Goal: Entertainment & Leisure: Consume media (video, audio)

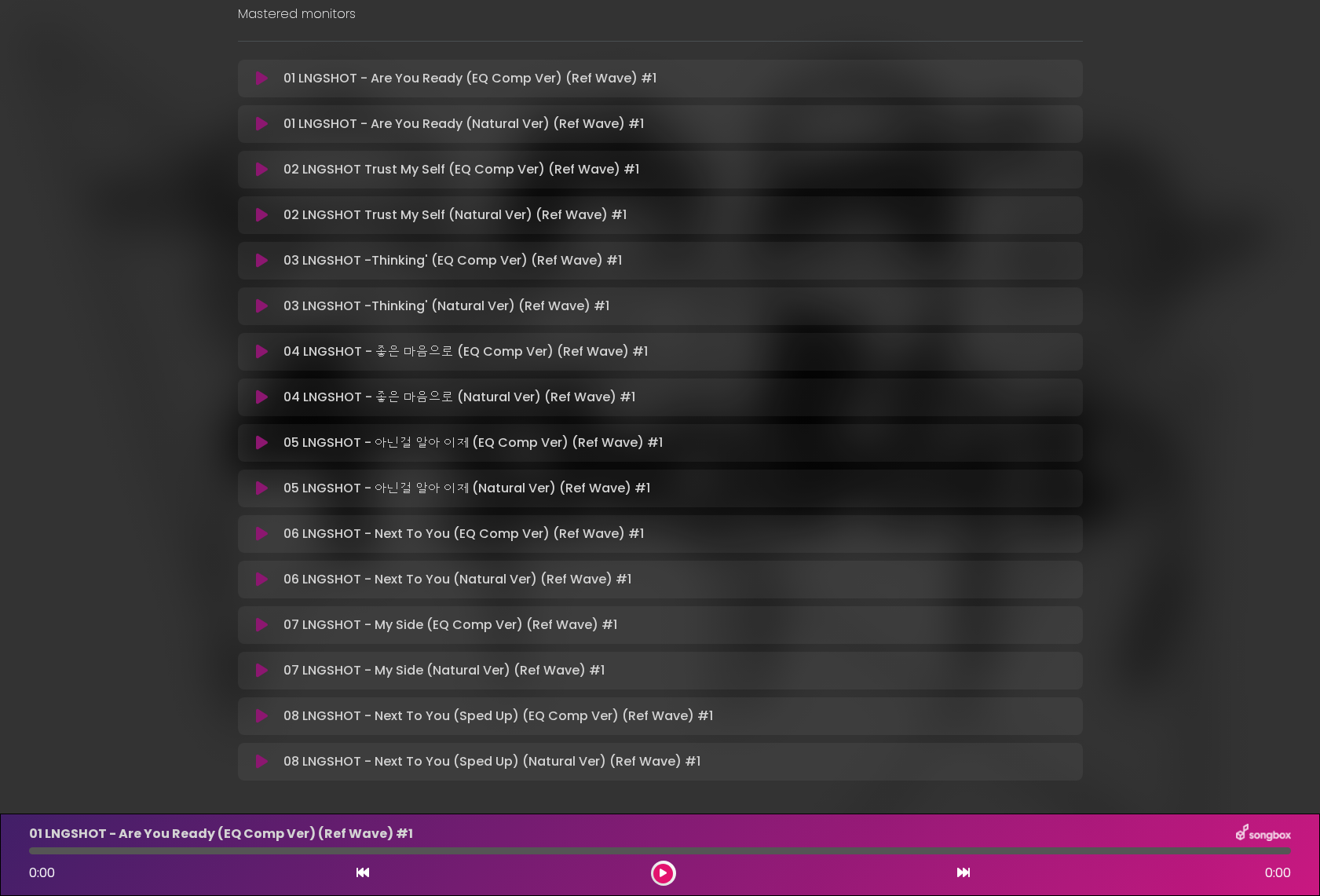
scroll to position [261, 0]
click at [1170, 215] on div "4SHOBOIZ MIXTAPE 251004 doubletenmane Mastered monitors" at bounding box center [660, 283] width 1036 height 1051
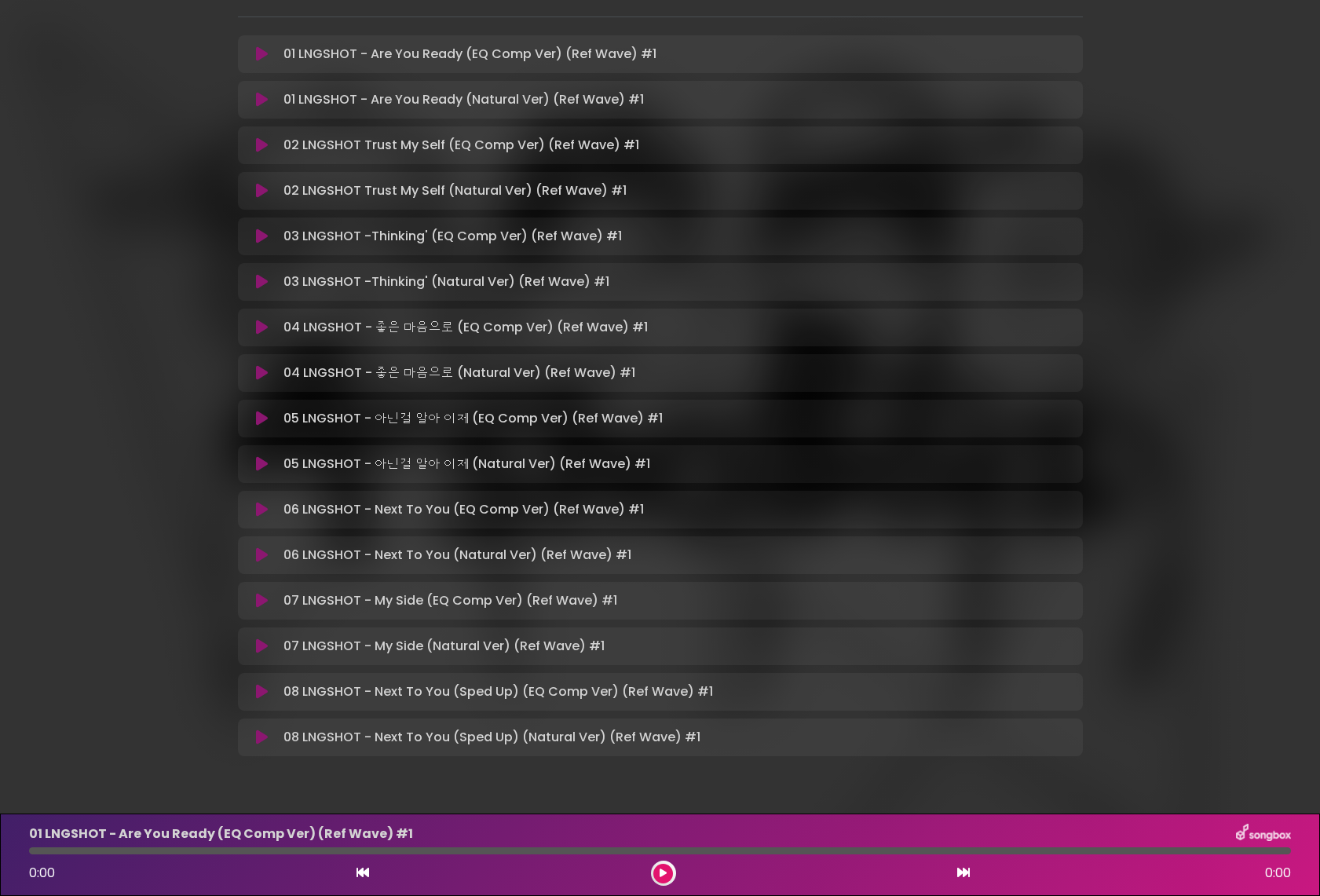
scroll to position [279, 0]
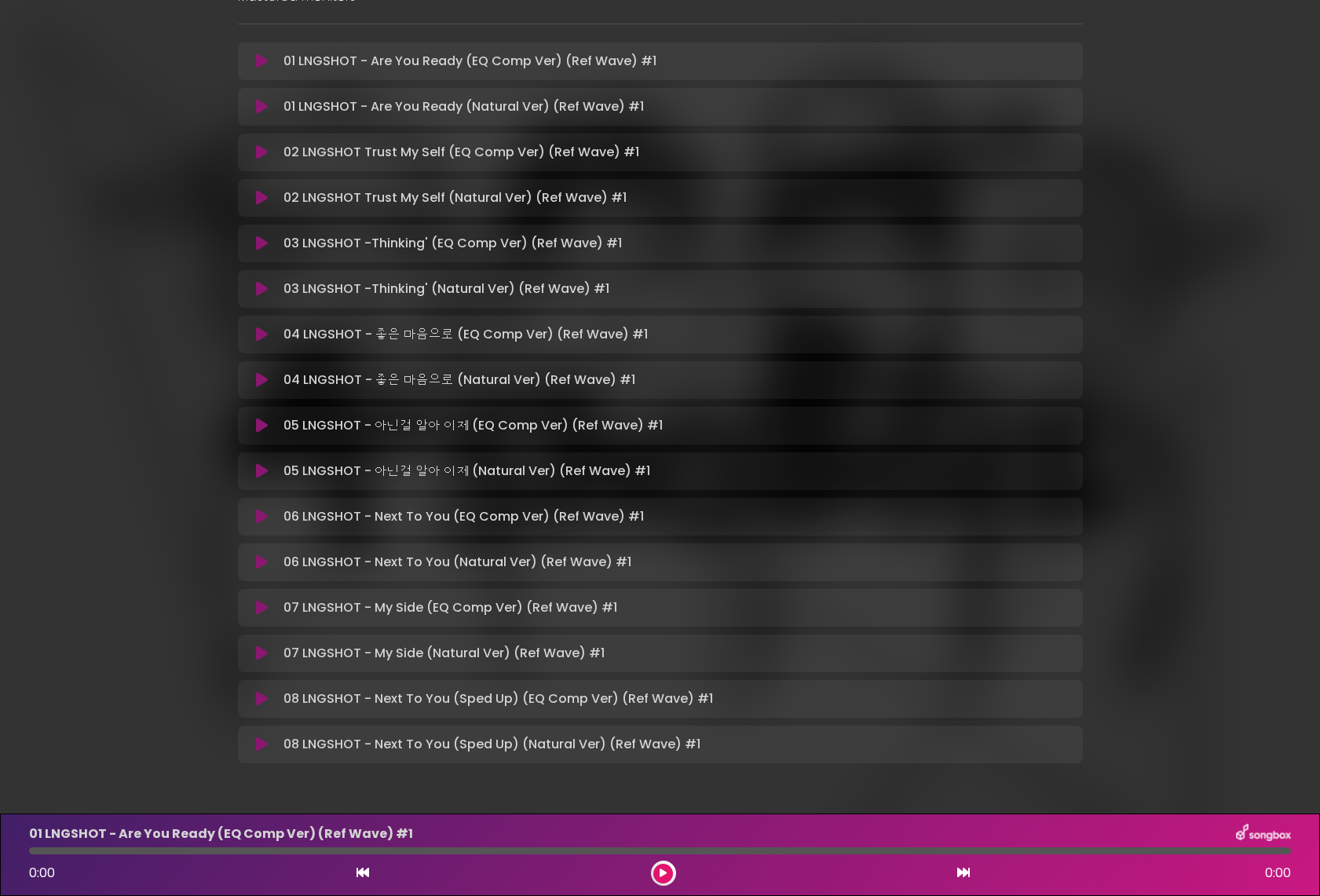
click at [261, 64] on icon at bounding box center [262, 61] width 11 height 16
click at [265, 61] on icon at bounding box center [262, 61] width 11 height 16
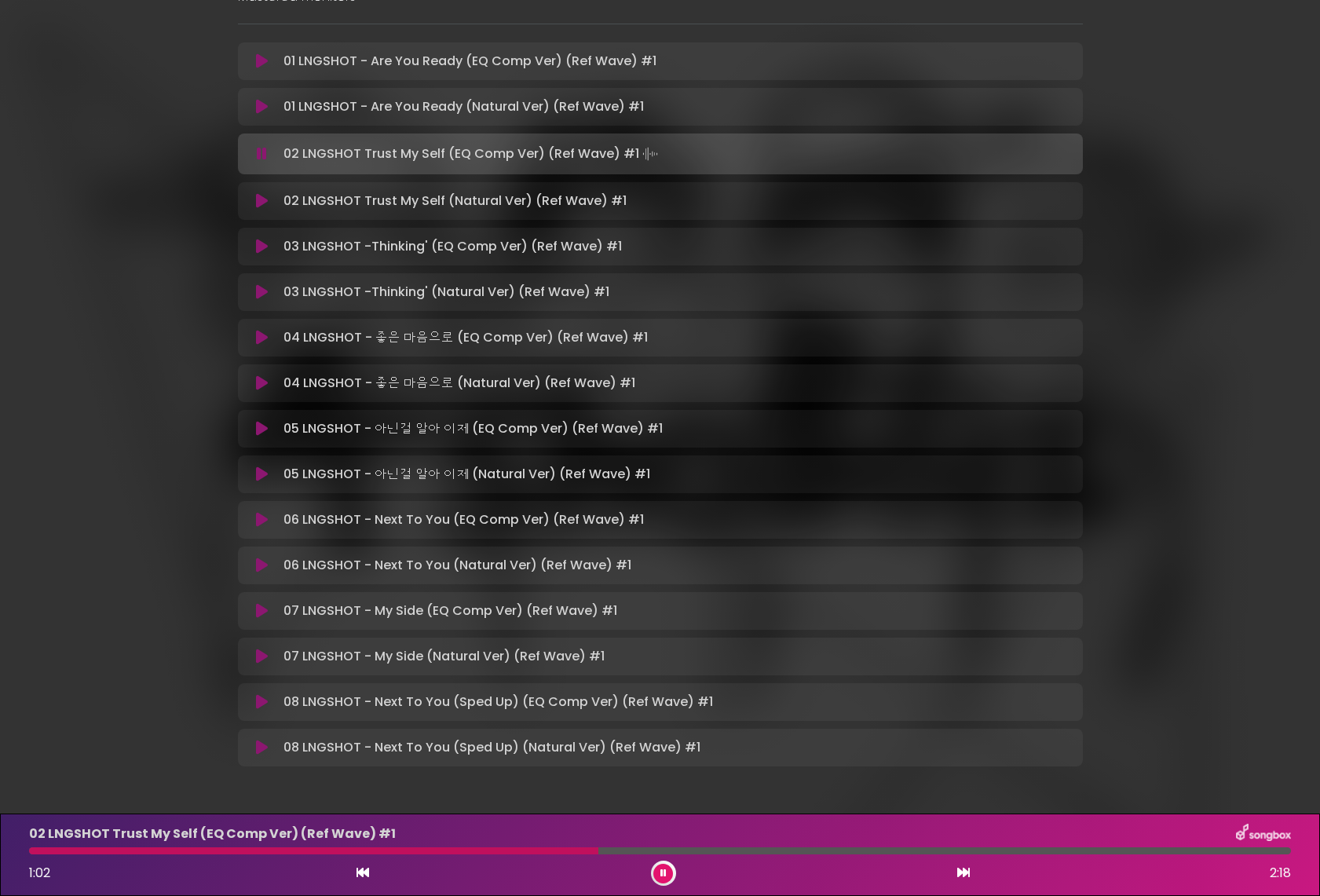
click at [264, 200] on icon at bounding box center [262, 201] width 11 height 16
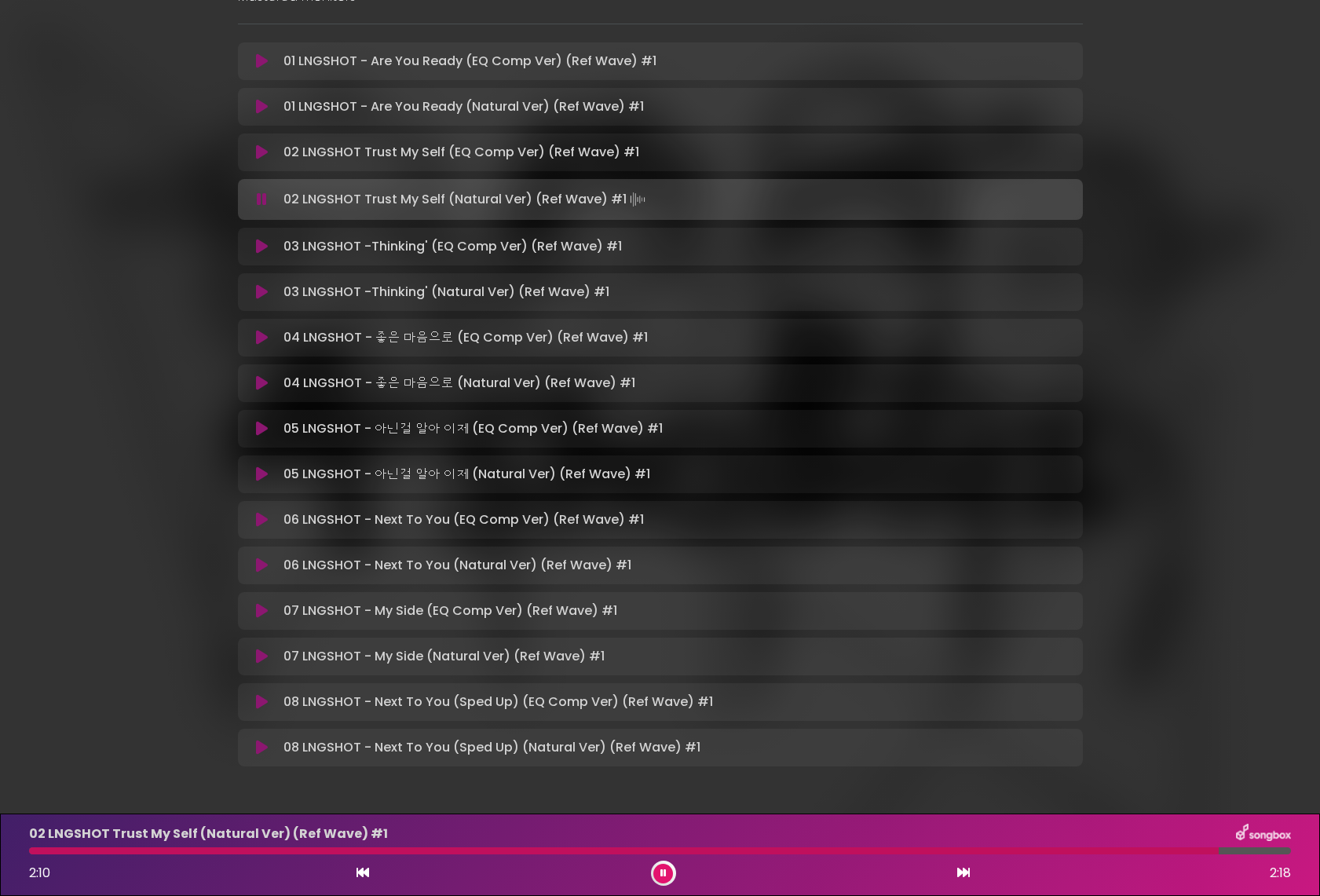
click at [259, 145] on icon at bounding box center [262, 153] width 11 height 16
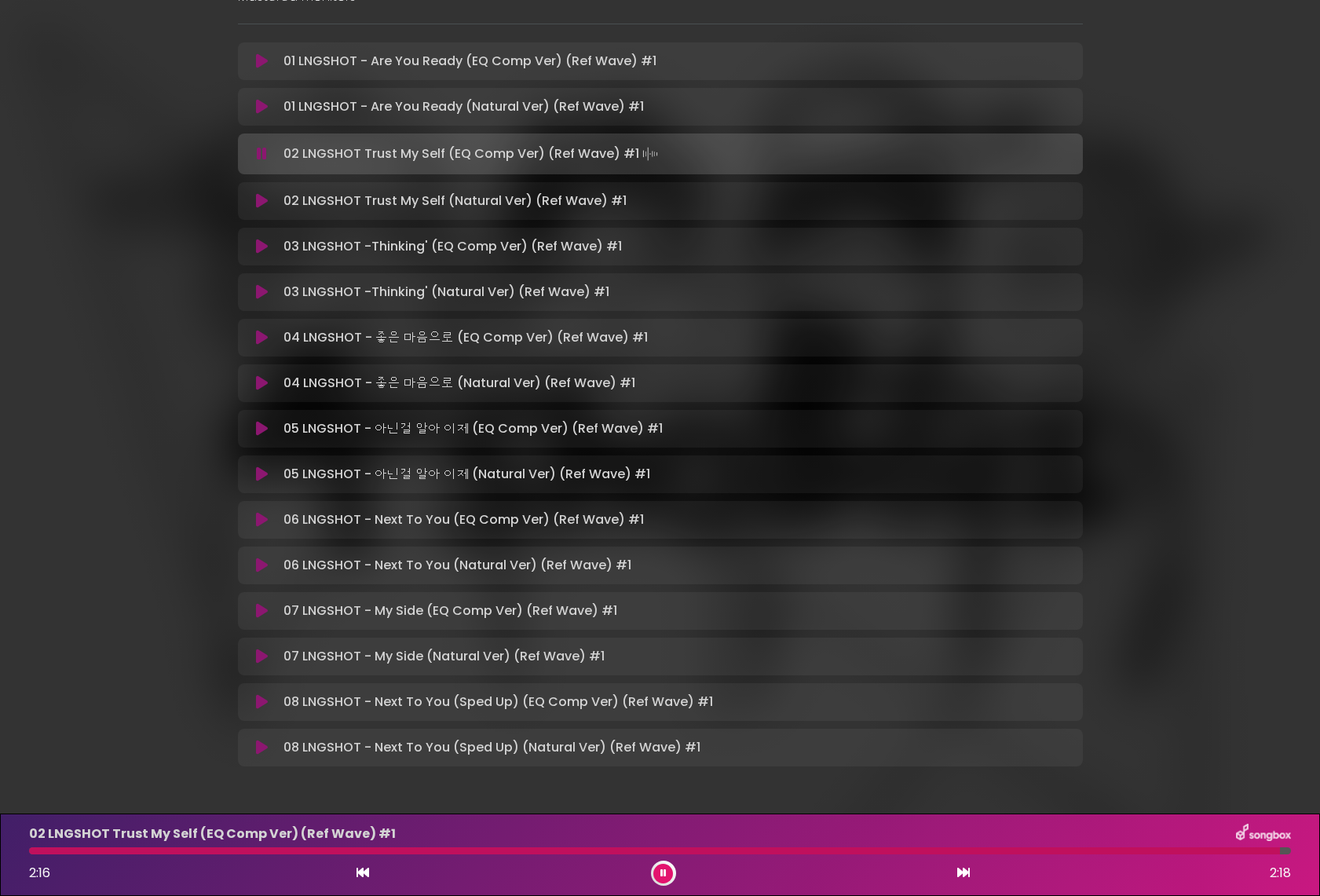
scroll to position [280, 0]
click at [260, 240] on icon at bounding box center [262, 247] width 11 height 16
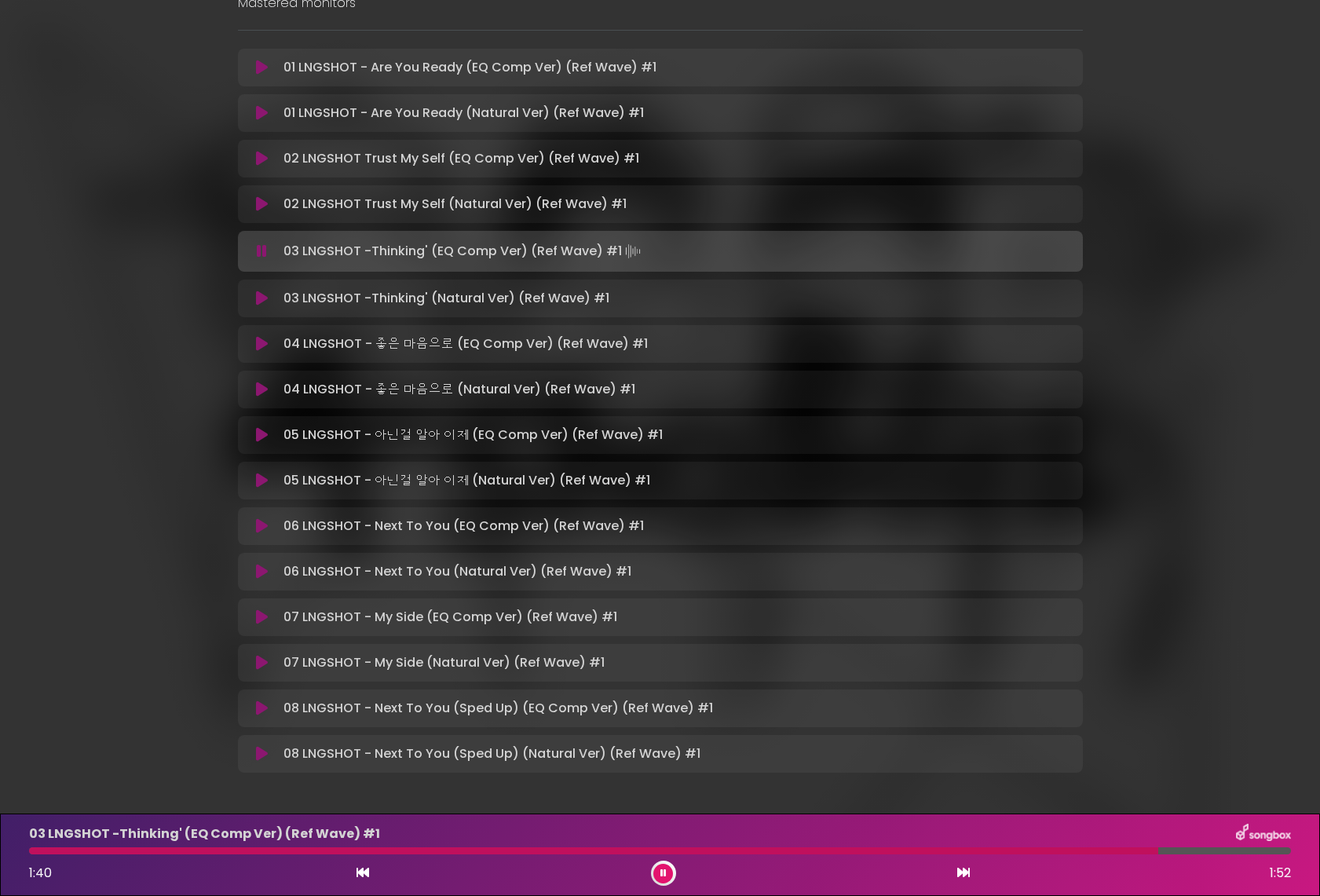
click at [442, 304] on p "03 LNGSHOT -Thinking' (Natural Ver) (Ref Wave) #1 Loading Track..." at bounding box center [446, 298] width 326 height 19
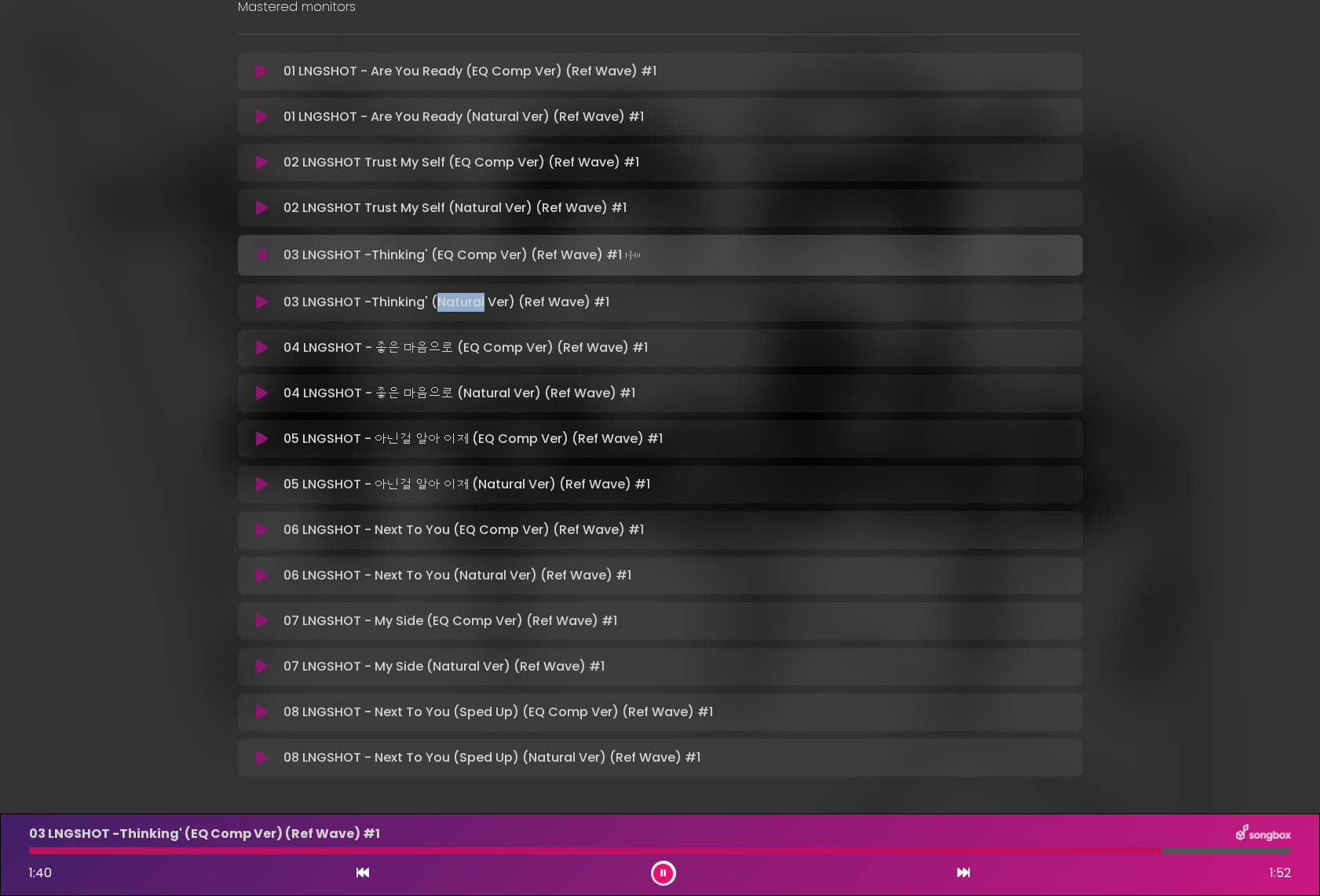
click at [442, 304] on p "03 LNGSHOT -Thinking' (Natural Ver) (Ref Wave) #1 Loading Track..." at bounding box center [446, 302] width 326 height 19
click at [442, 304] on p "03 LNGSHOT -Thinking' (Natural Ver) (Ref Wave) #1 Loading Track..." at bounding box center [446, 301] width 326 height 19
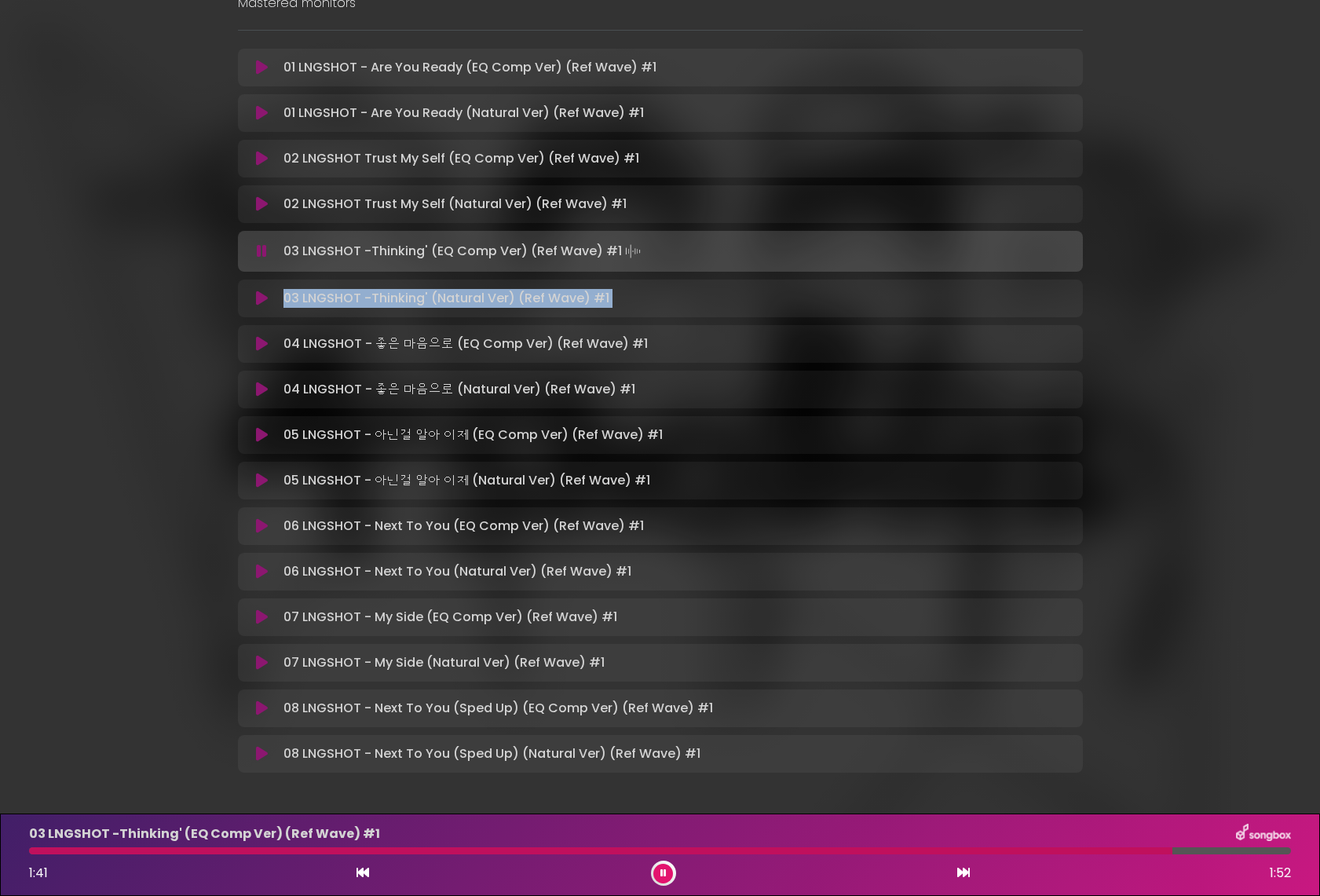
click at [263, 291] on icon at bounding box center [262, 299] width 11 height 16
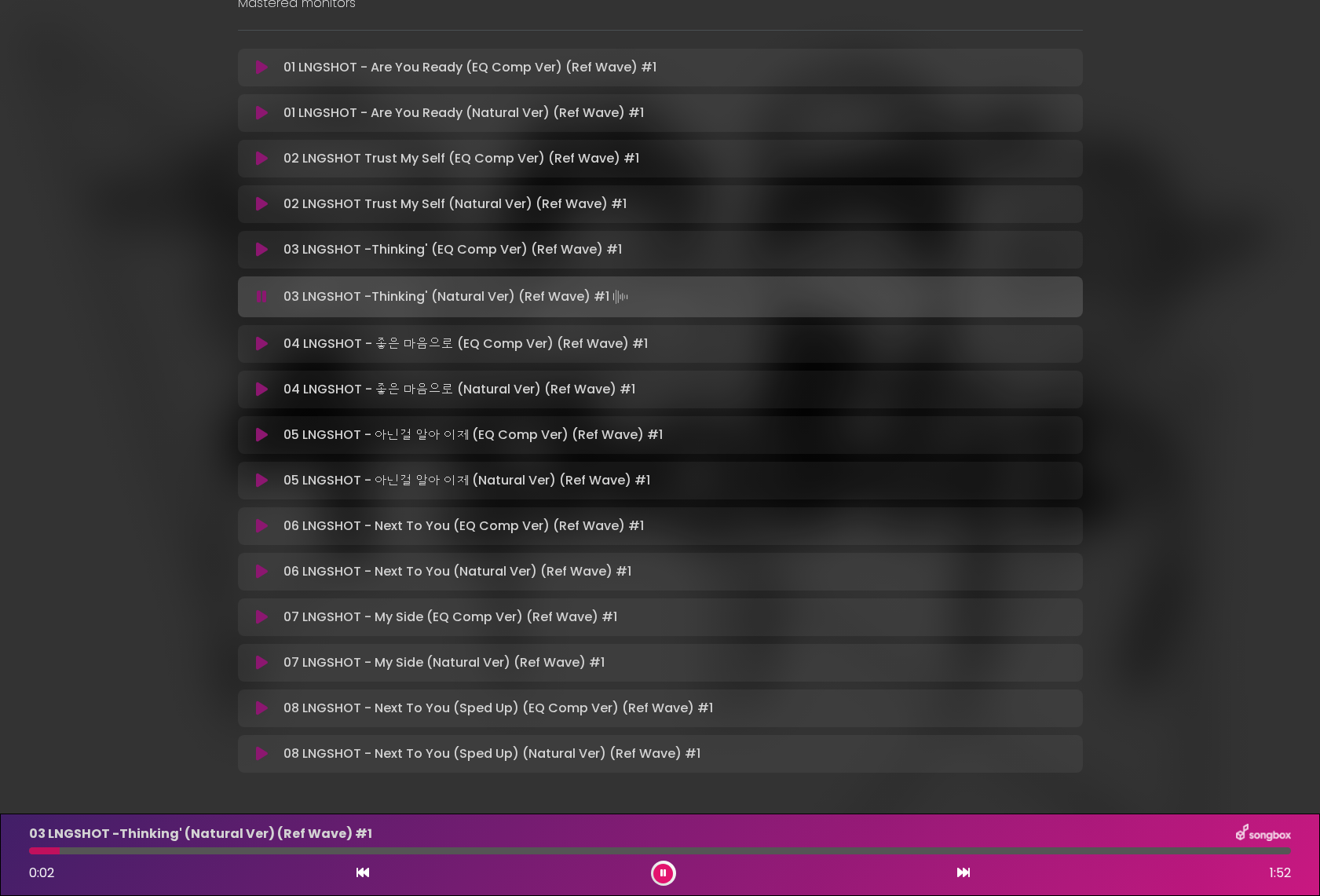
click at [158, 409] on div "4SHOBOIZ MIXTAPE 251004 doubletenmane Mastered monitors" at bounding box center [660, 273] width 1036 height 1053
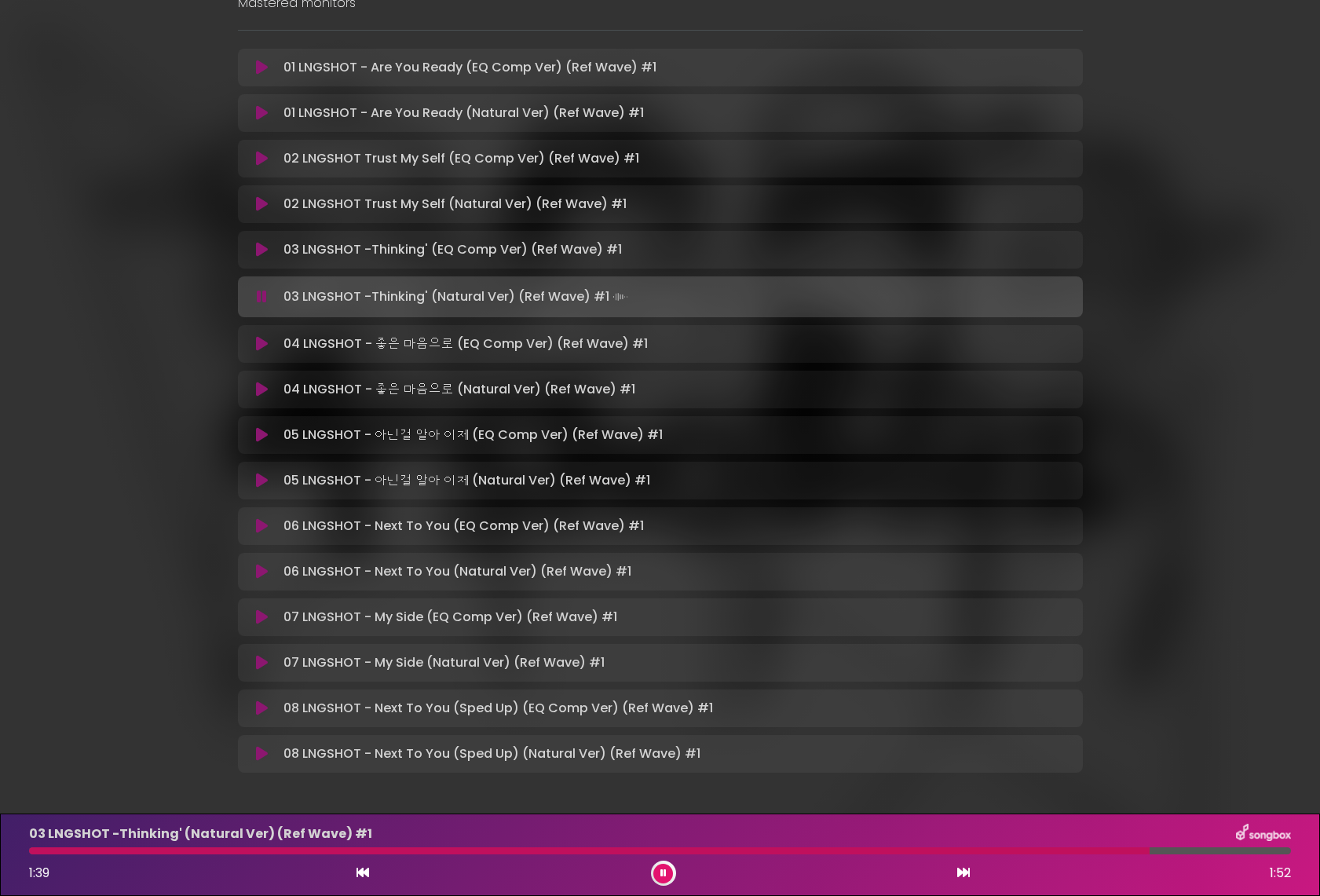
click at [662, 881] on button at bounding box center [664, 874] width 19 height 19
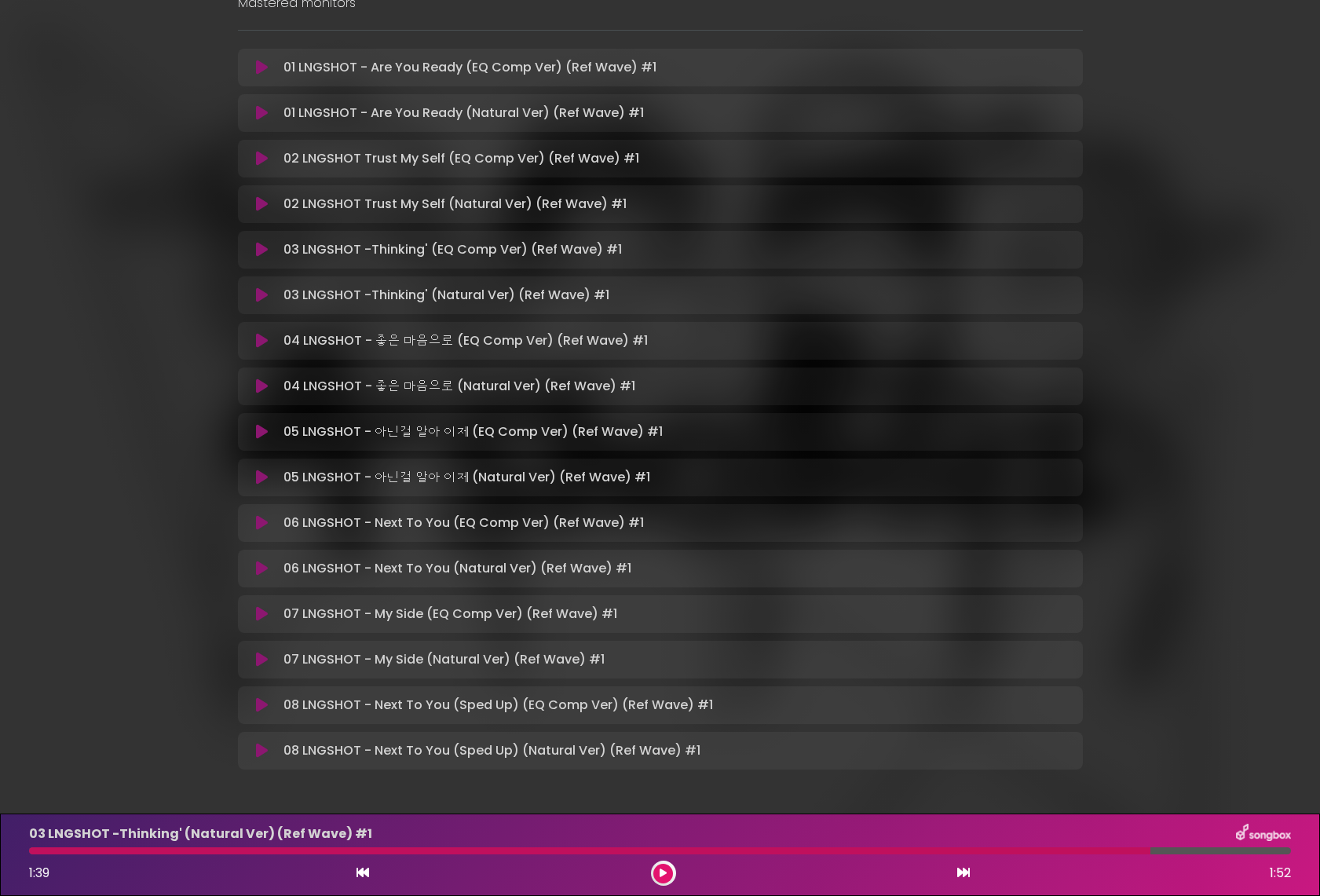
click at [261, 341] on icon at bounding box center [262, 341] width 11 height 16
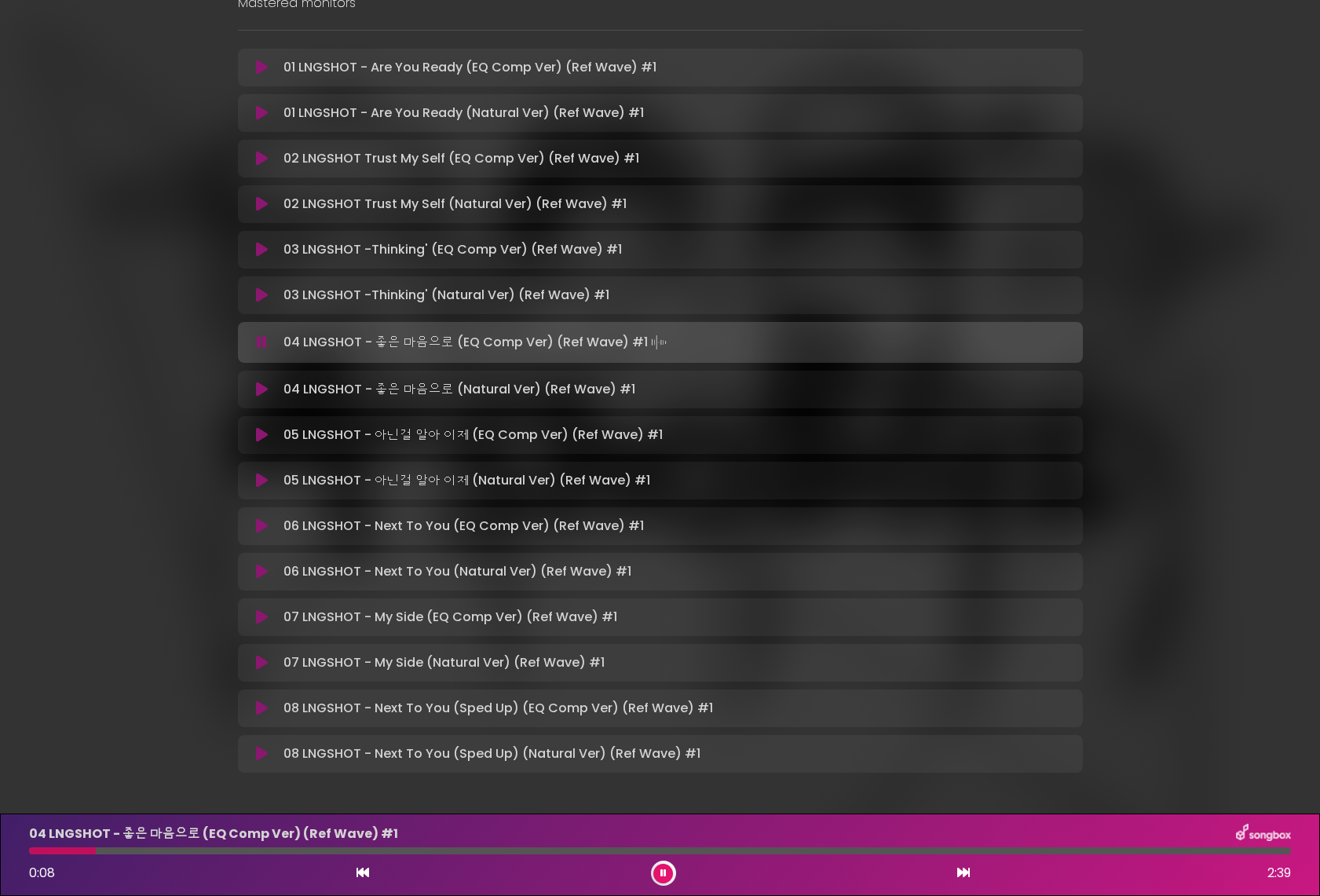
click at [666, 873] on icon at bounding box center [664, 873] width 6 height 10
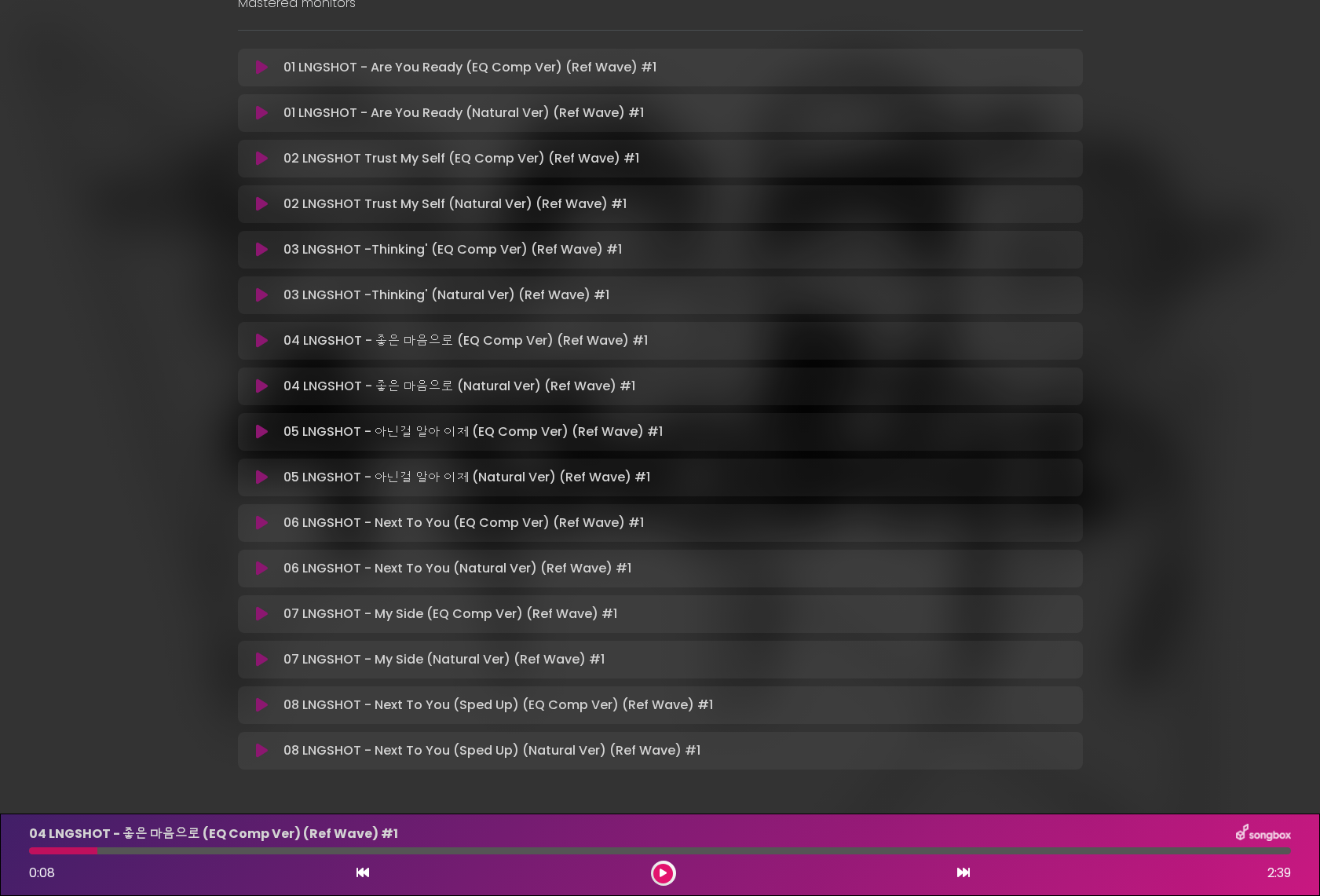
scroll to position [80, 0]
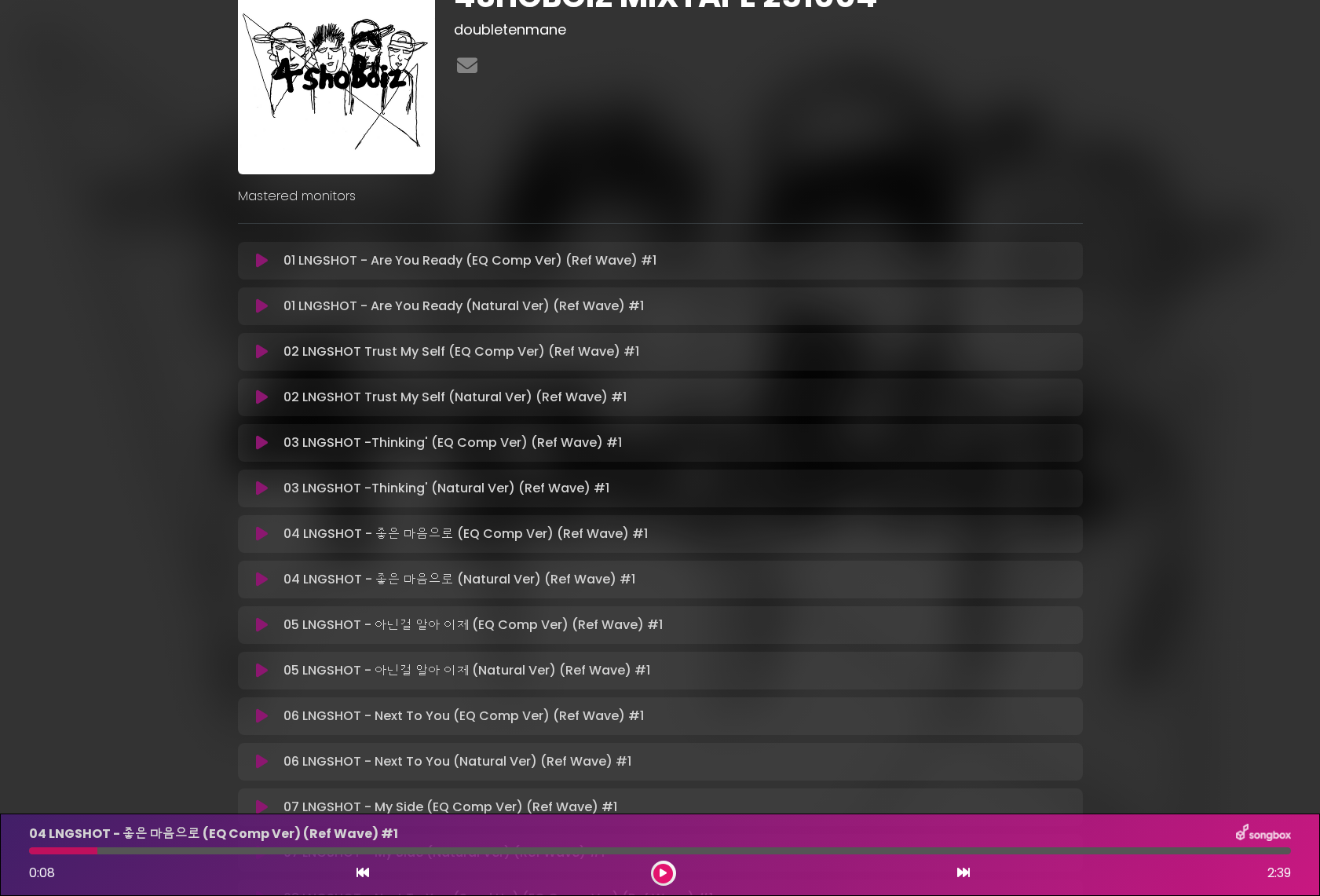
click at [659, 872] on button at bounding box center [664, 874] width 19 height 19
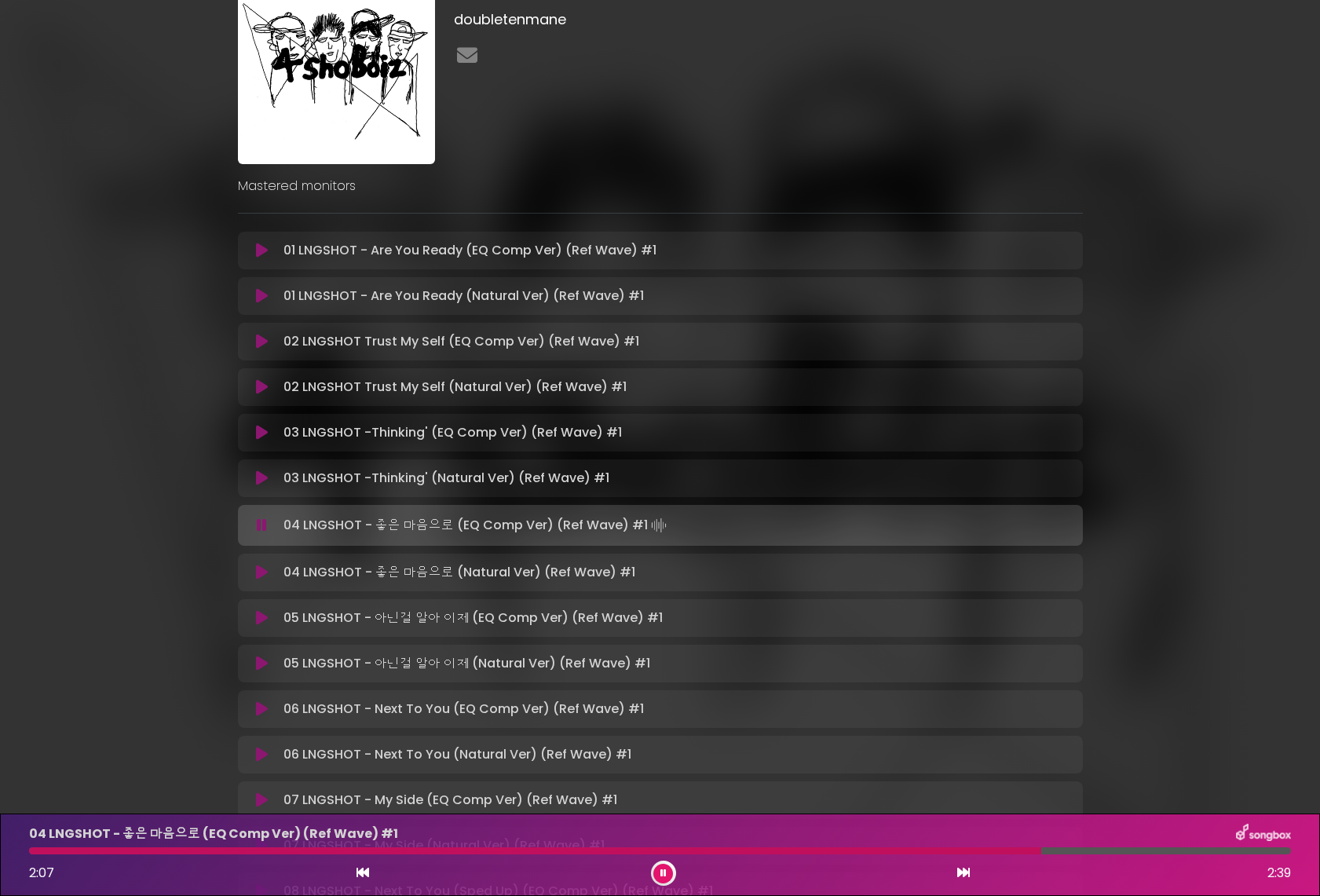
scroll to position [91, 0]
click at [257, 576] on icon at bounding box center [262, 571] width 11 height 16
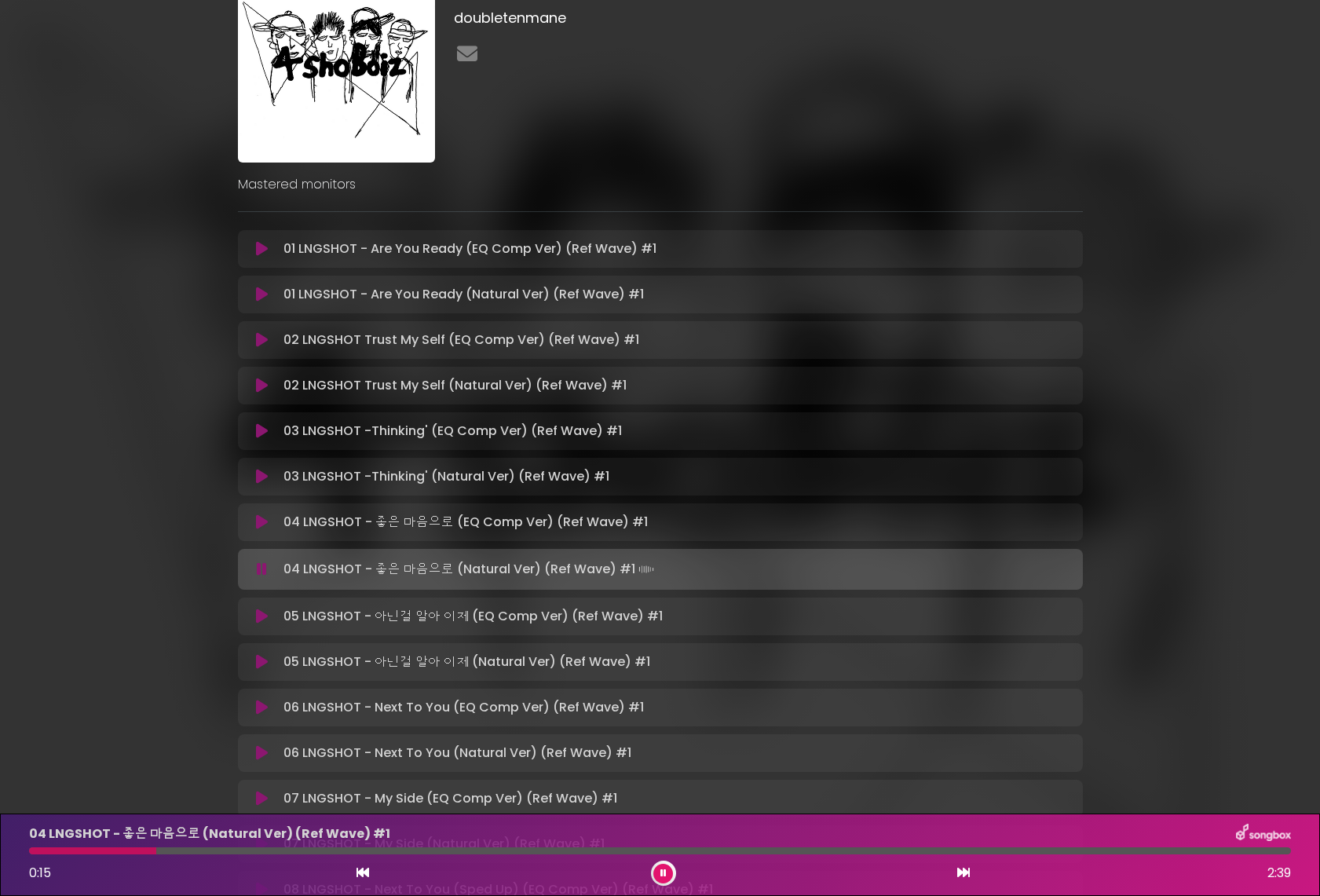
click at [668, 877] on button at bounding box center [664, 874] width 19 height 19
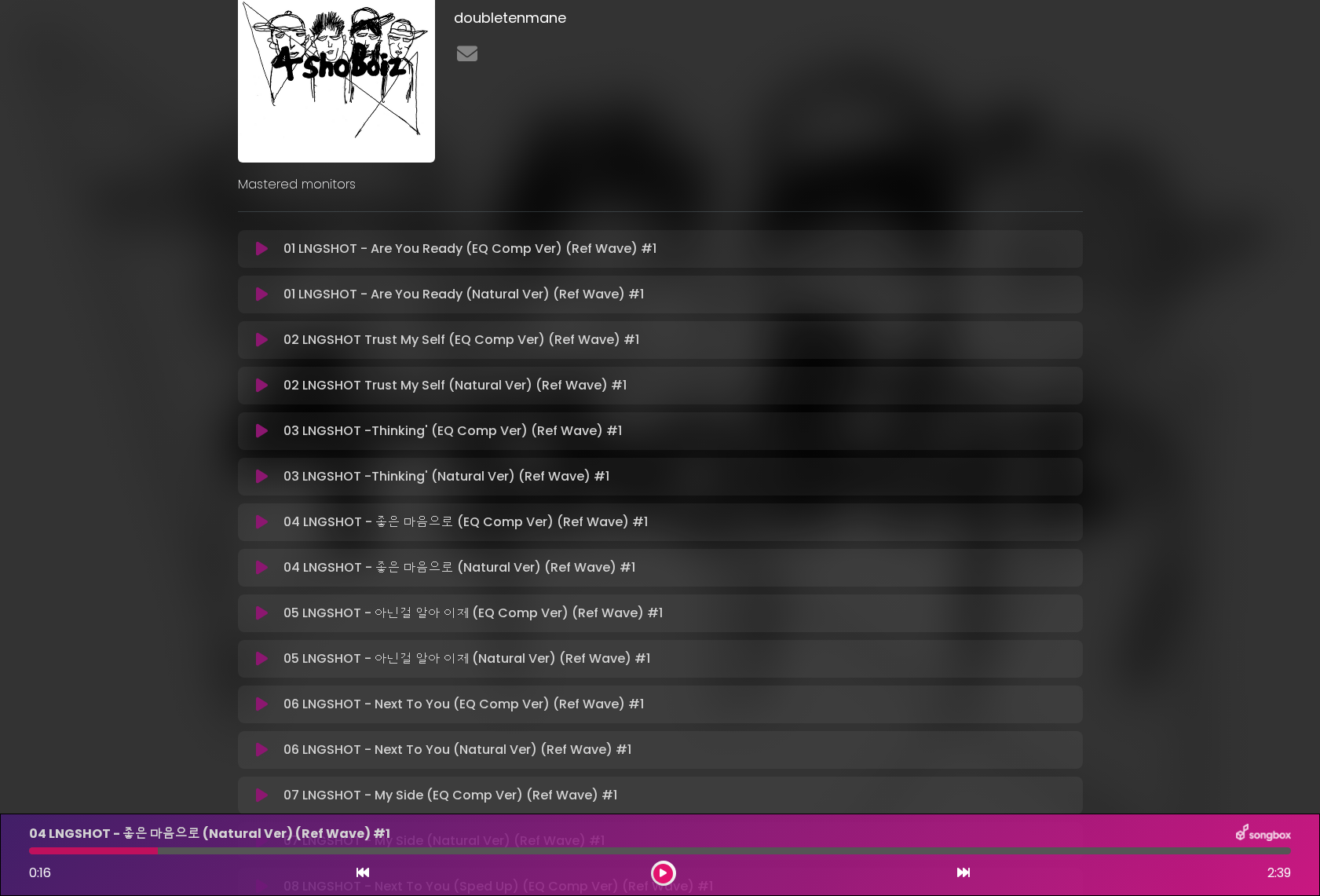
click at [258, 614] on icon at bounding box center [262, 613] width 11 height 16
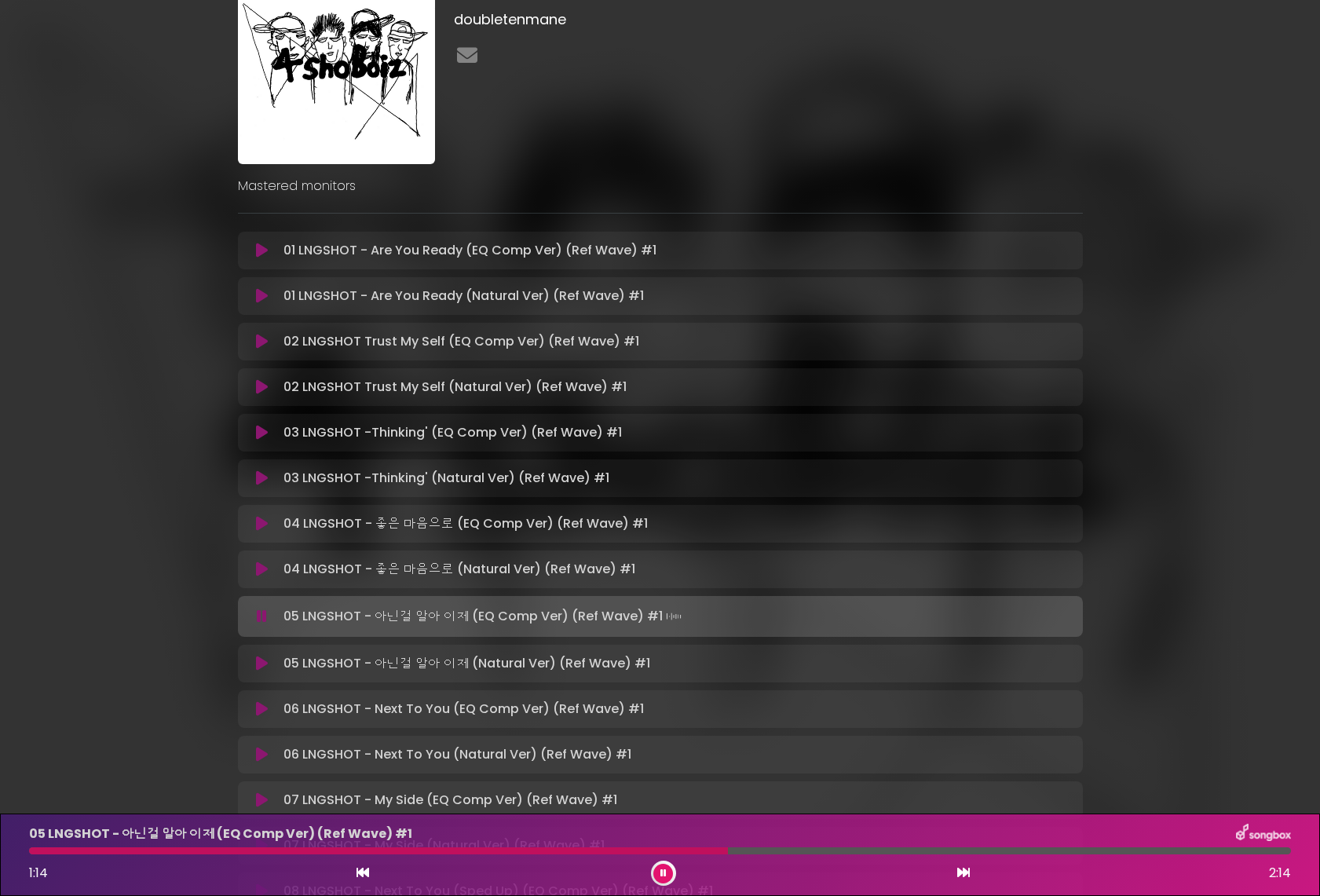
click at [266, 662] on icon at bounding box center [262, 664] width 11 height 16
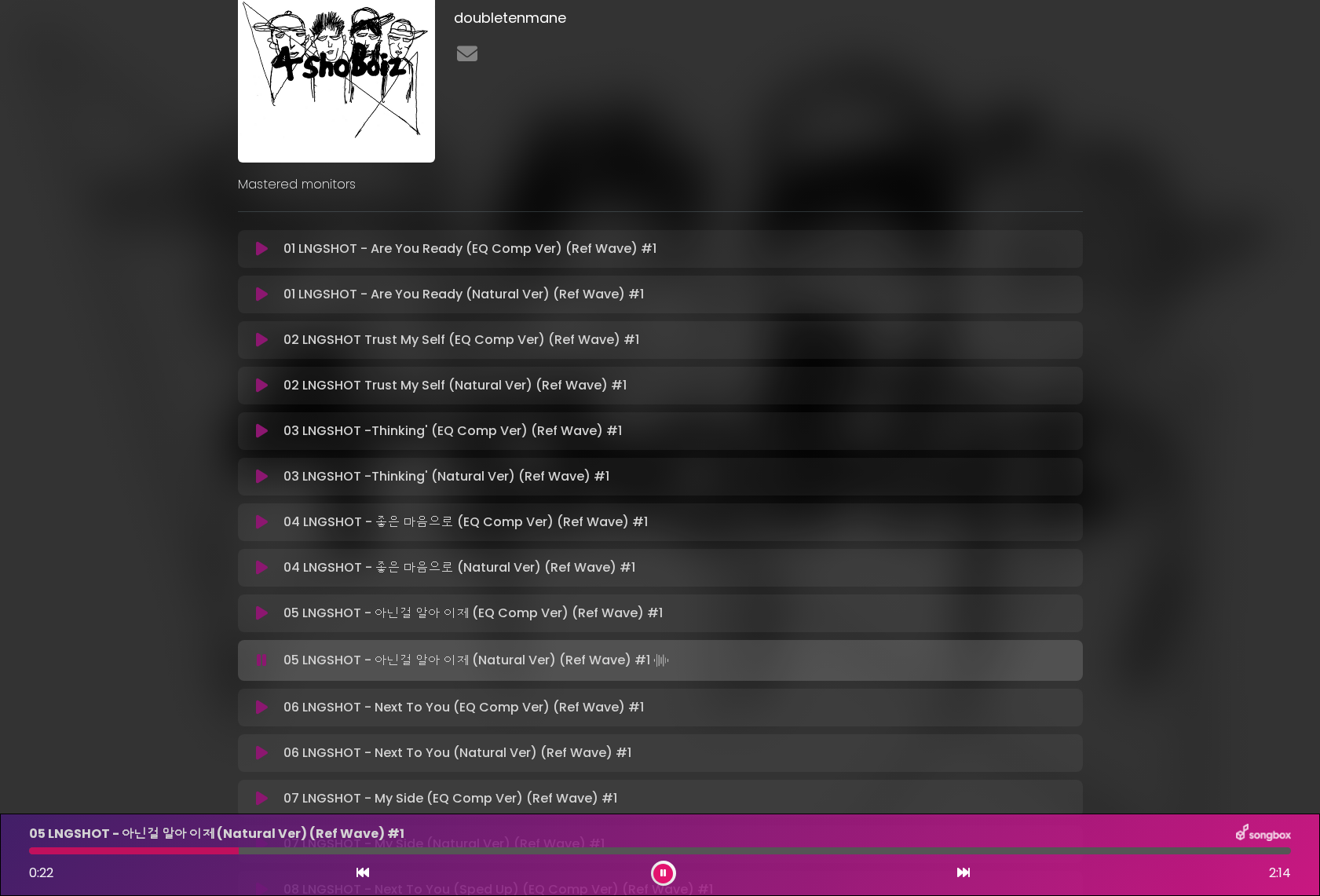
click at [659, 876] on button at bounding box center [664, 874] width 19 height 19
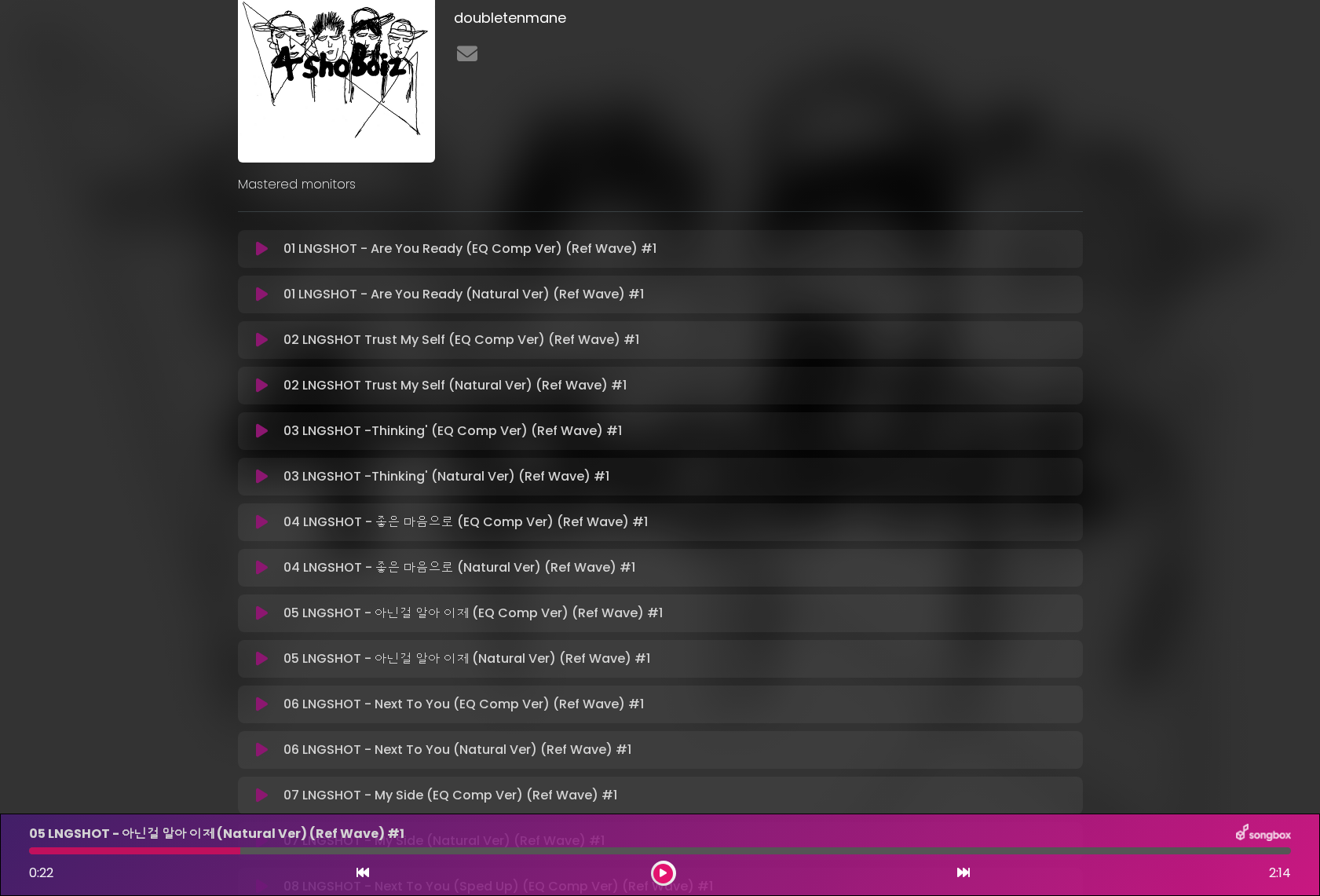
click at [257, 619] on icon at bounding box center [262, 613] width 11 height 16
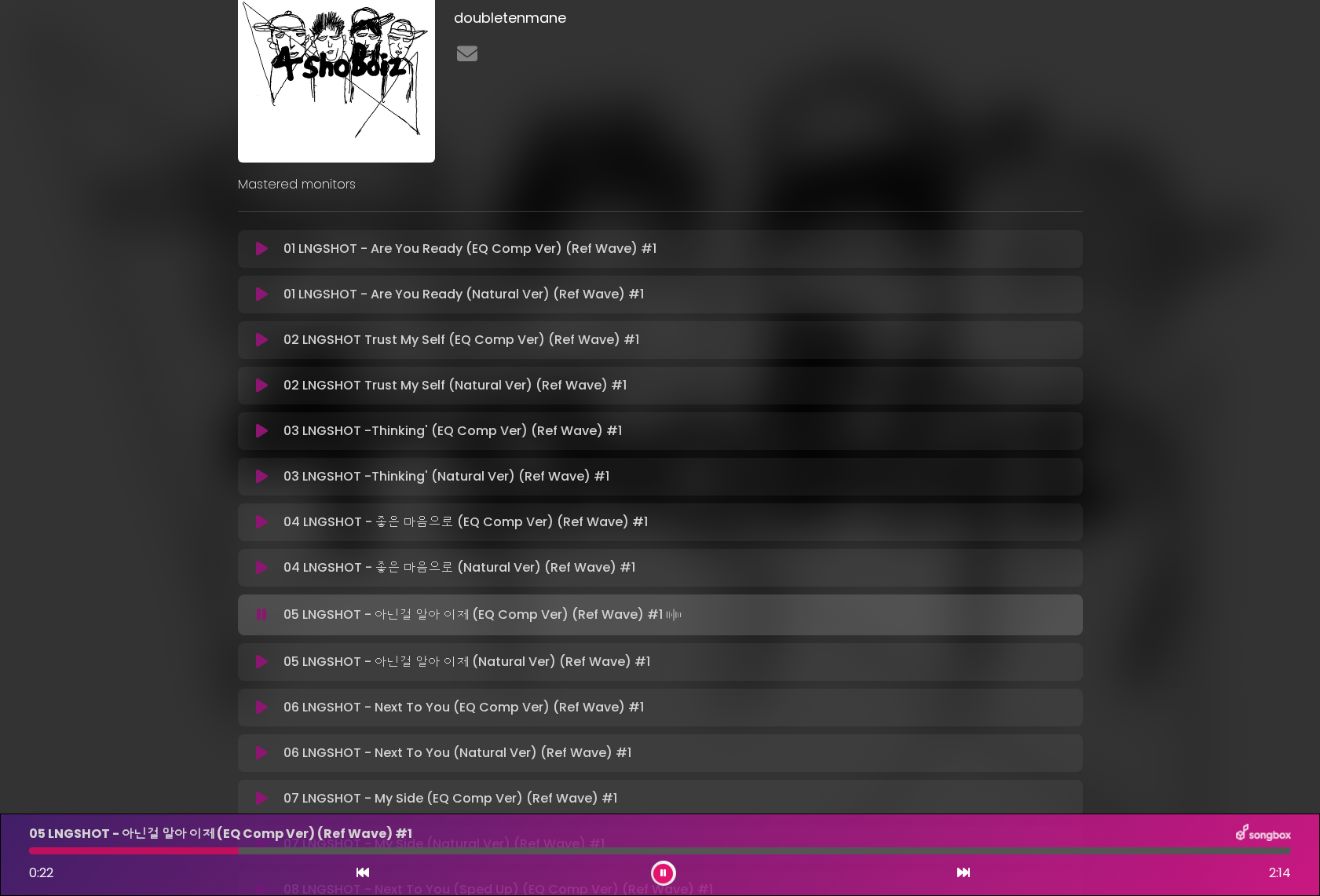
click at [262, 663] on icon at bounding box center [262, 662] width 18 height 19
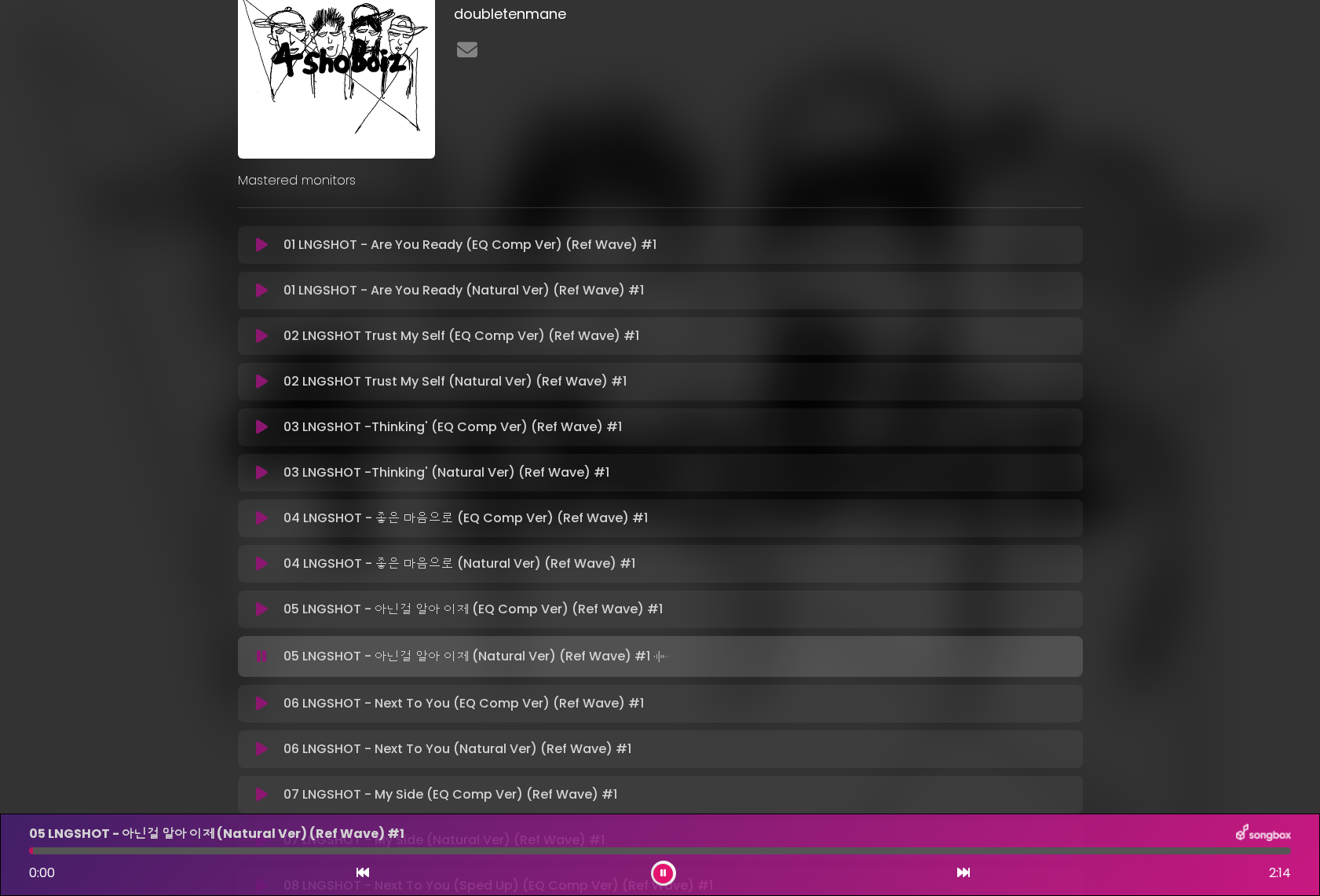
click at [197, 850] on div at bounding box center [660, 851] width 1263 height 7
click at [669, 870] on button at bounding box center [664, 874] width 19 height 19
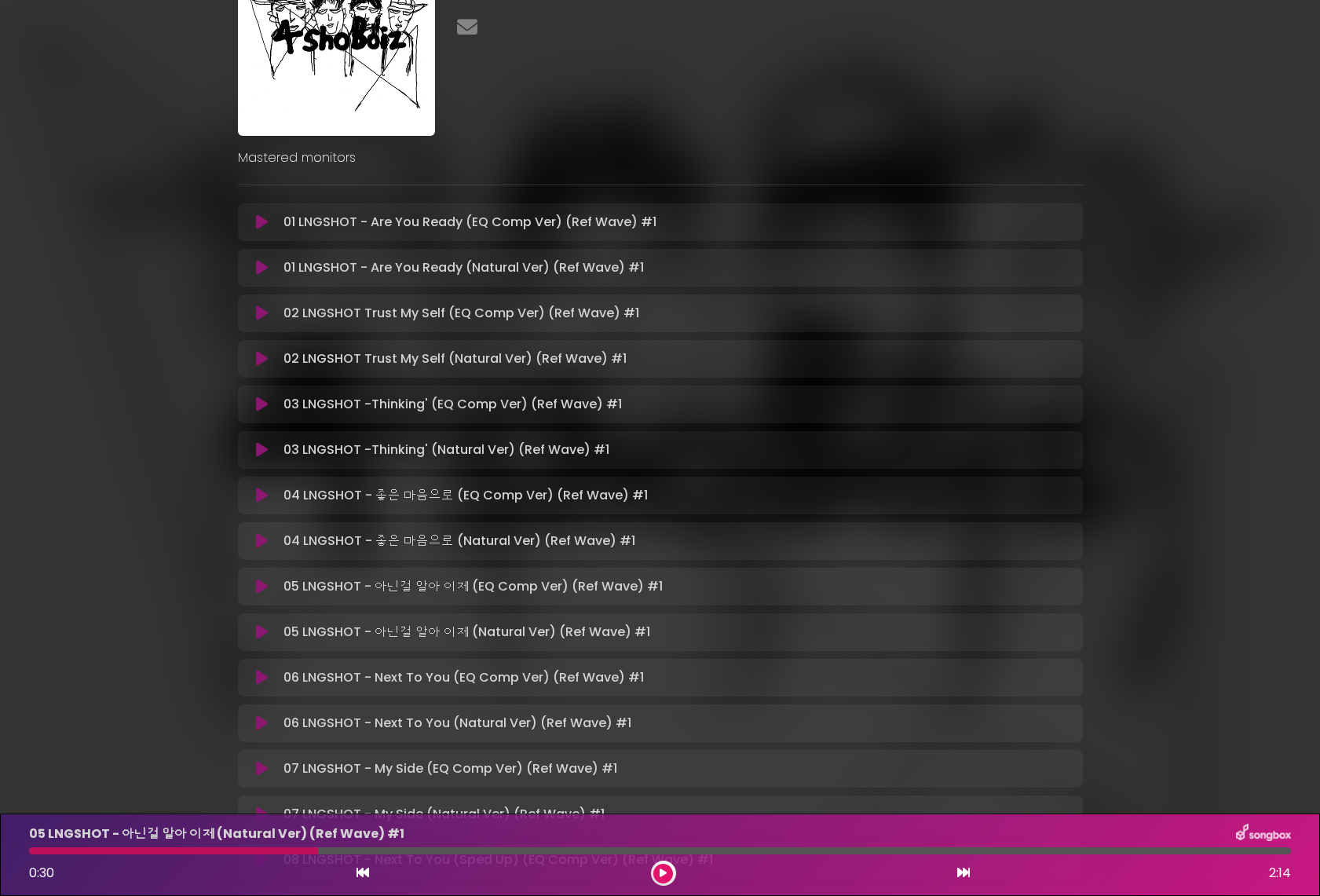
scroll to position [119, 0]
click at [259, 584] on icon at bounding box center [262, 585] width 11 height 16
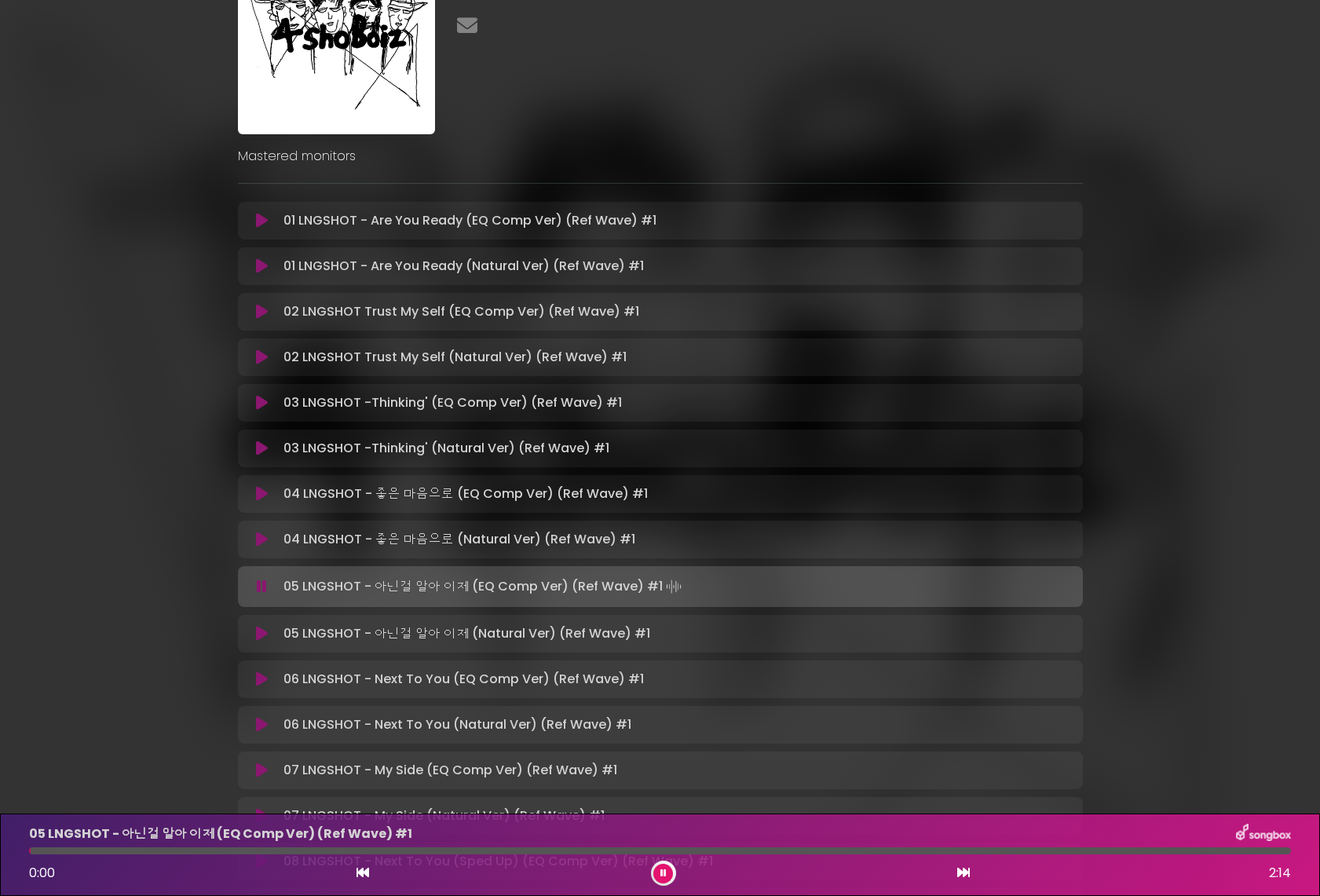
scroll to position [0, 0]
click at [673, 891] on div "05 LNGSHOT - 아닌걸 알아 이제 (EQ Comp Ver) (Ref Wave) #1 0:55 2:14" at bounding box center [660, 854] width 1320 height 82
click at [667, 885] on div at bounding box center [664, 873] width 25 height 25
click at [665, 873] on icon at bounding box center [663, 874] width 10 height 7
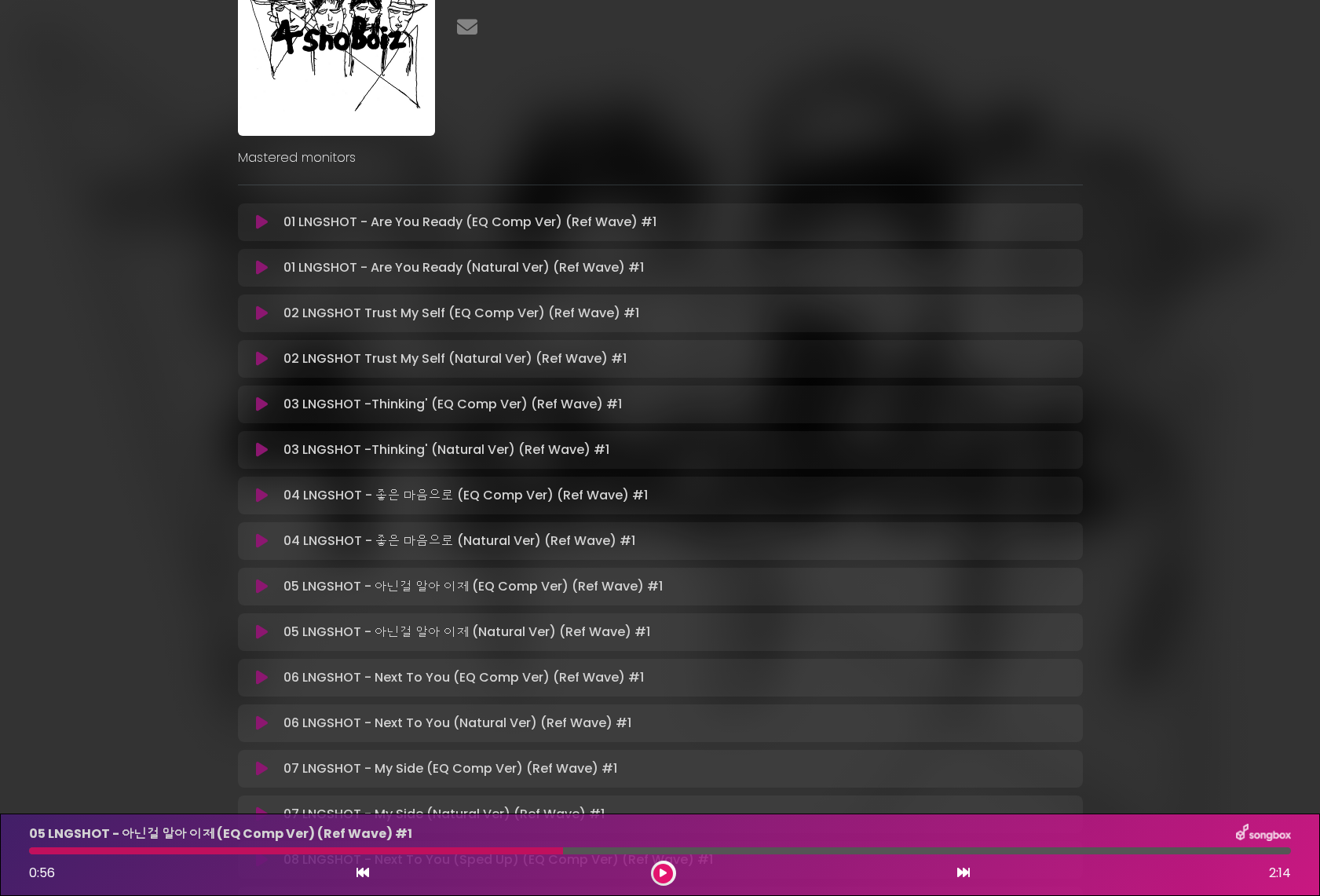
click at [269, 679] on button at bounding box center [262, 678] width 31 height 16
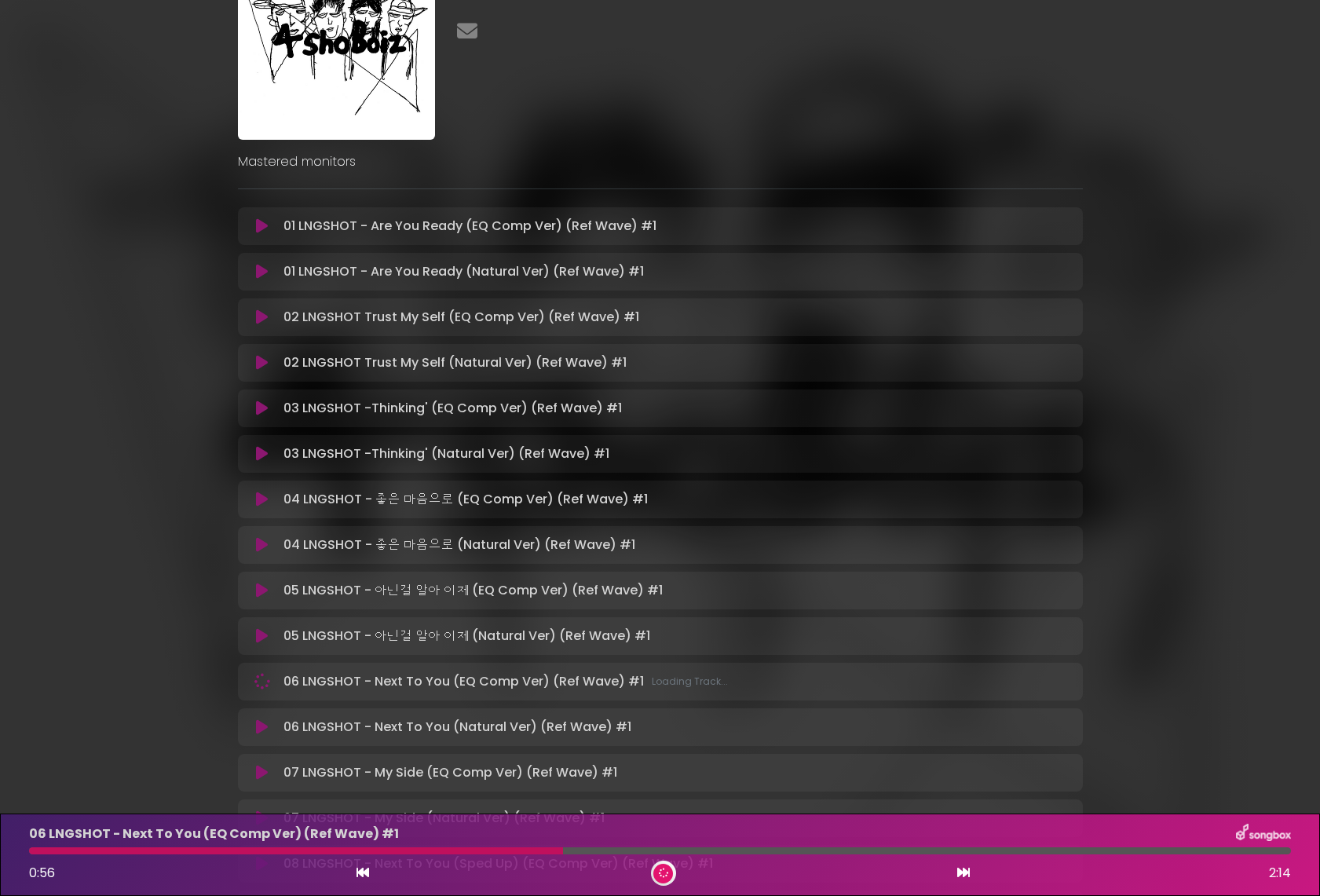
scroll to position [112, 0]
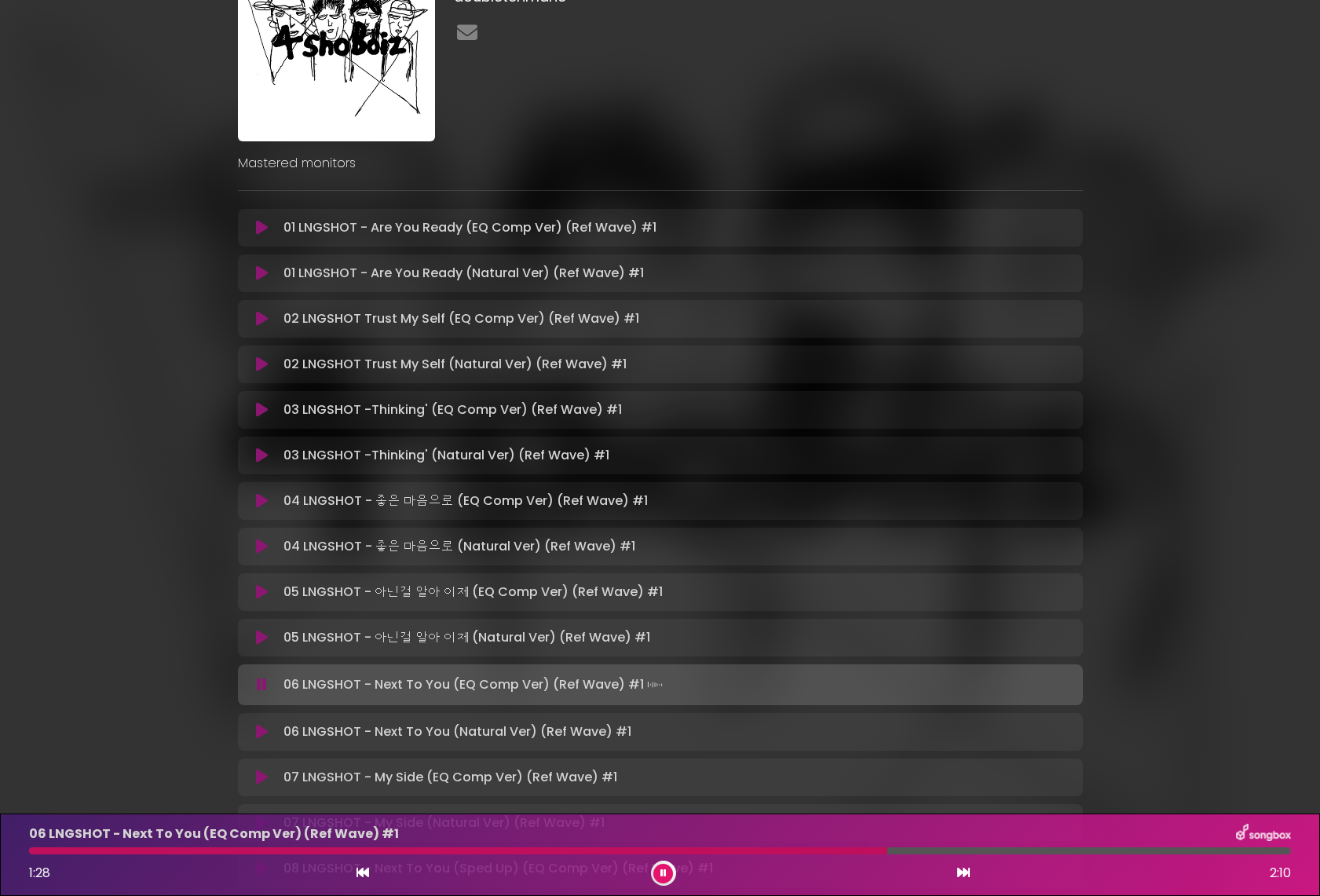
click at [661, 873] on icon at bounding box center [664, 873] width 8 height 11
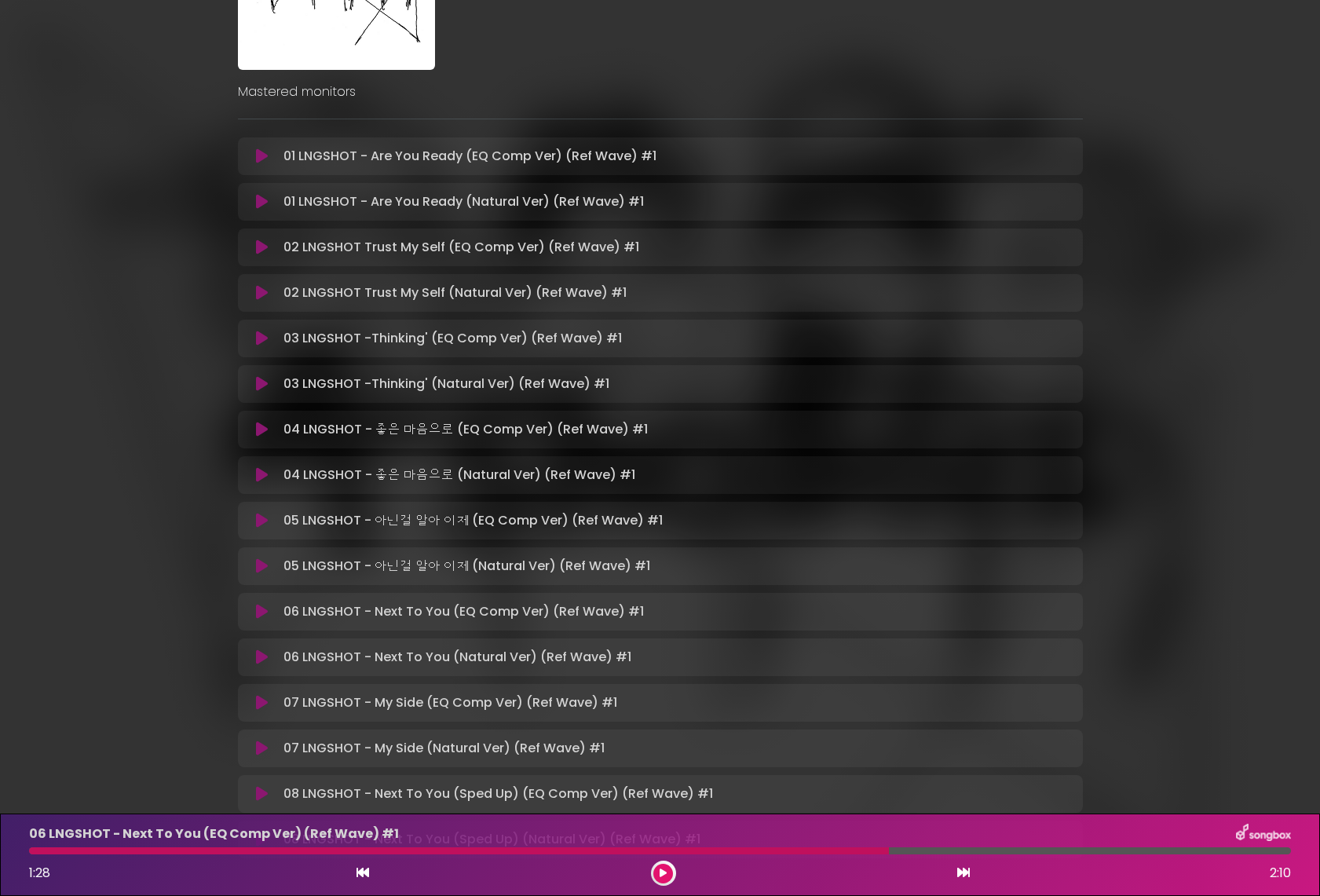
scroll to position [218, 0]
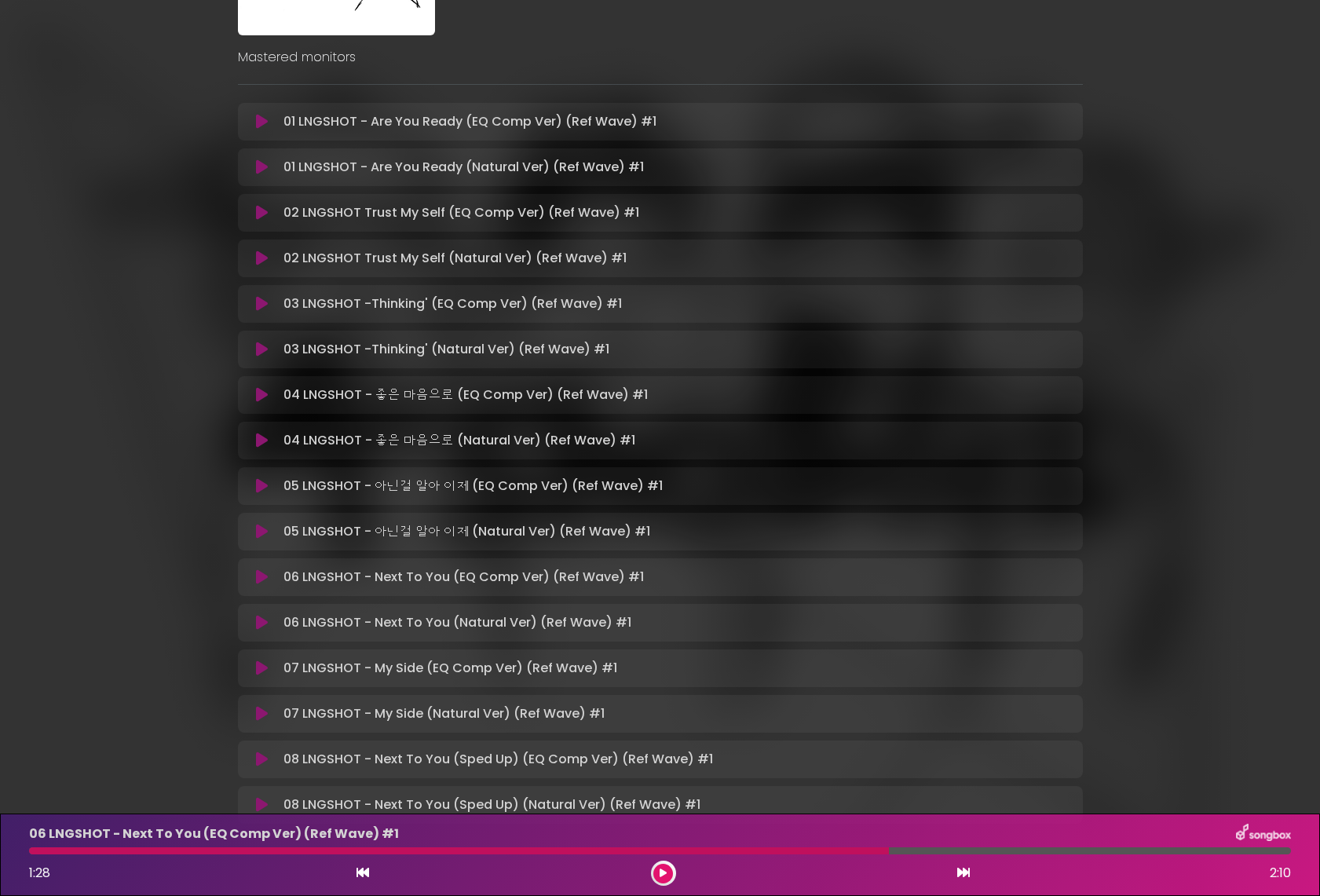
click at [262, 626] on icon at bounding box center [262, 623] width 11 height 16
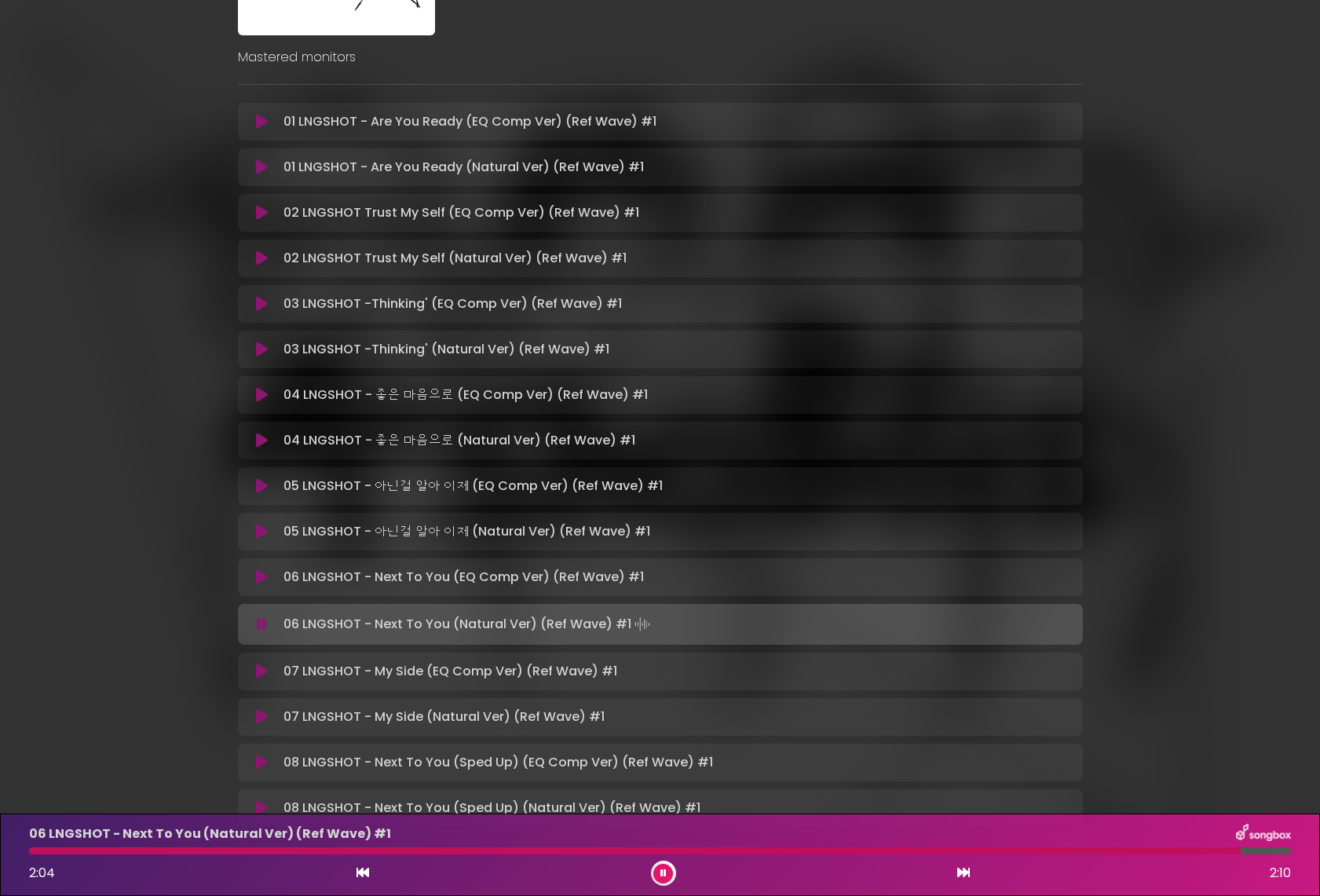
click at [265, 668] on icon at bounding box center [262, 672] width 11 height 16
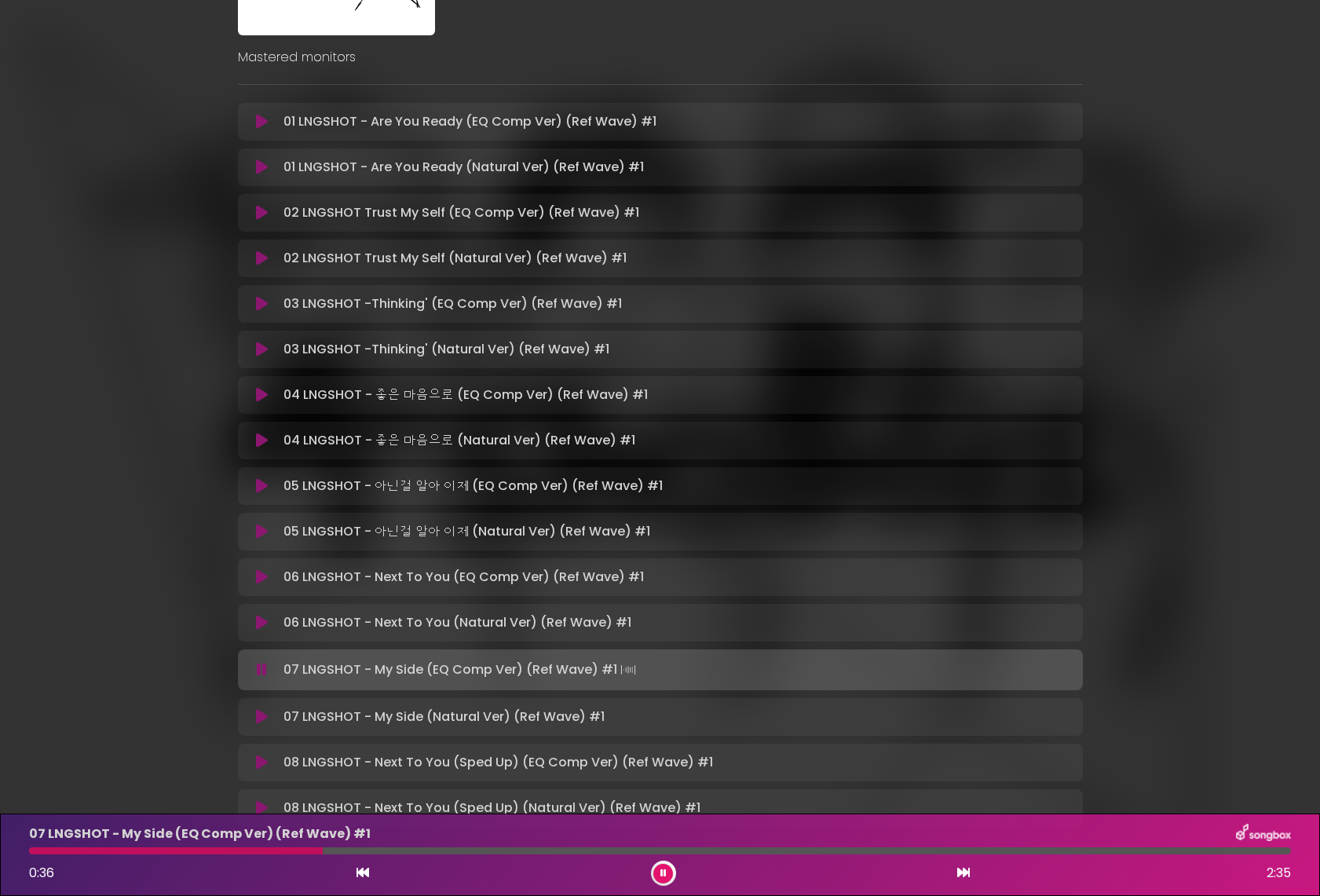
click at [257, 715] on icon at bounding box center [262, 718] width 11 height 16
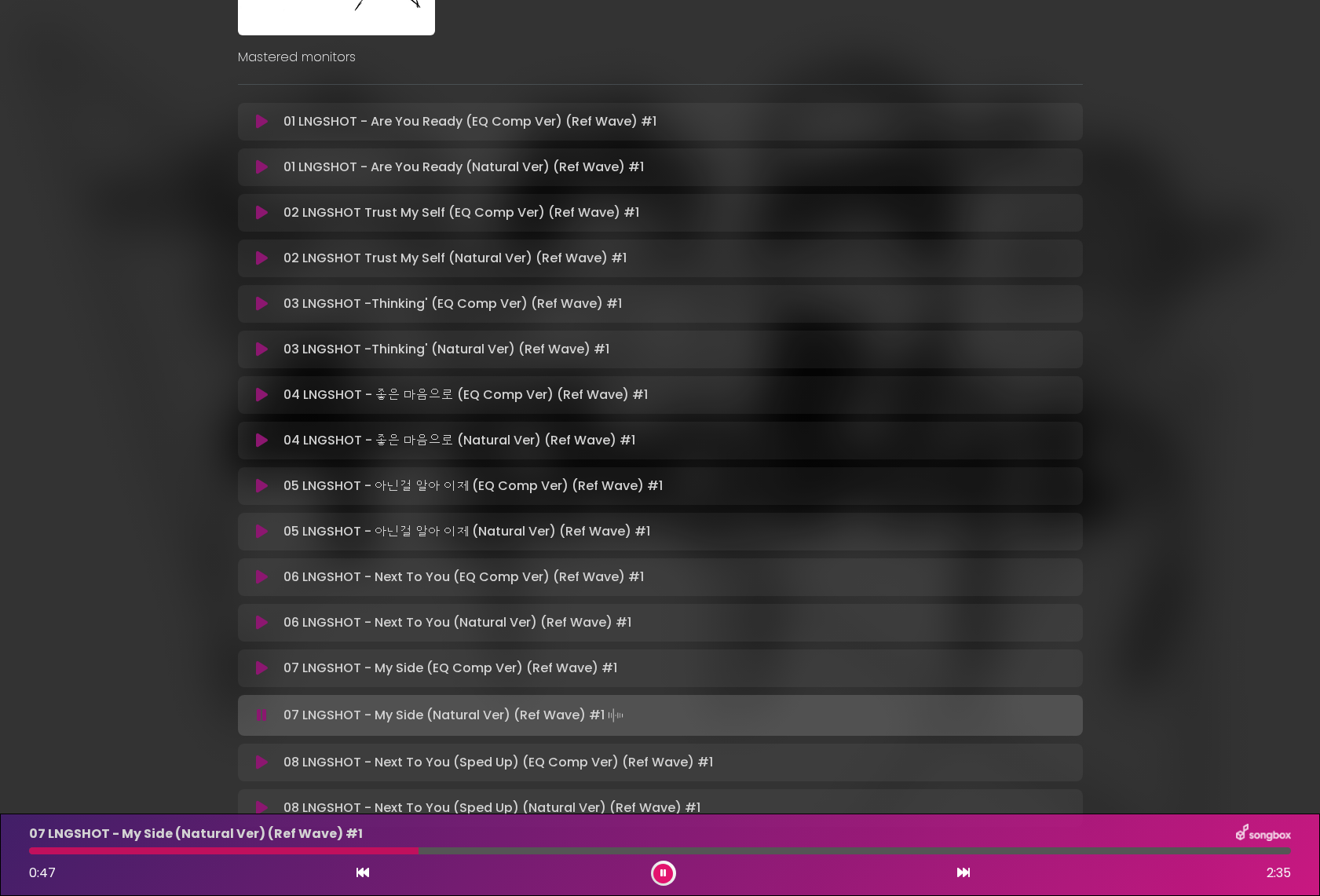
click at [371, 680] on div "07 LNGSHOT - My Side (EQ Comp Ver) (Ref Wave) #1 Loading Track..." at bounding box center [660, 668] width 846 height 38
click at [253, 671] on button at bounding box center [262, 669] width 31 height 16
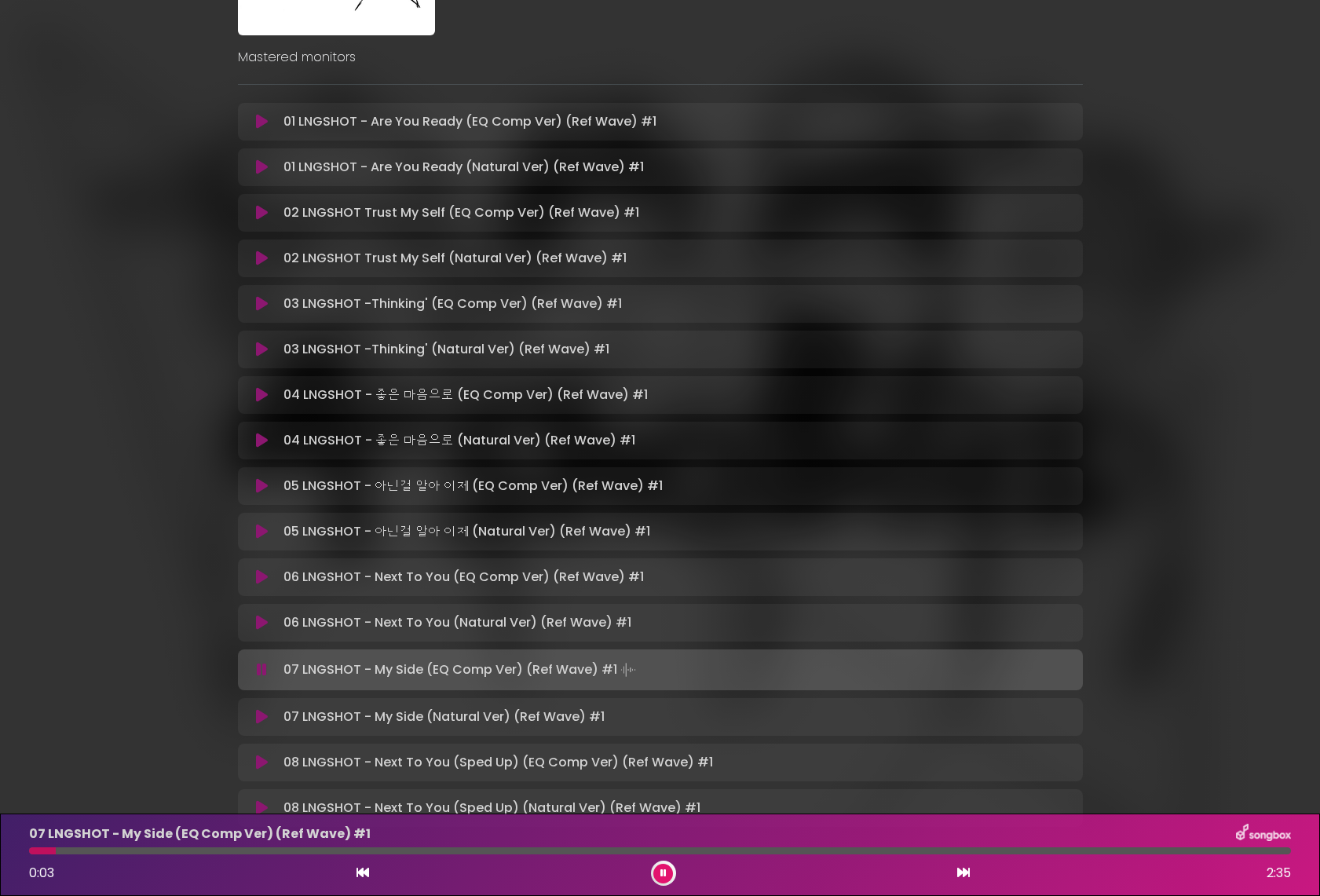
click at [307, 846] on div "07 LNGSHOT - My Side (EQ Comp Ver) (Ref Wave) #1 0:03 2:35" at bounding box center [660, 855] width 1281 height 62
click at [307, 850] on div at bounding box center [660, 851] width 1263 height 7
click at [364, 854] on div "07 LNGSHOT - My Side (EQ Comp Ver) (Ref Wave) #1 0:34 2:35" at bounding box center [660, 855] width 1281 height 62
click at [662, 877] on icon at bounding box center [664, 873] width 11 height 7
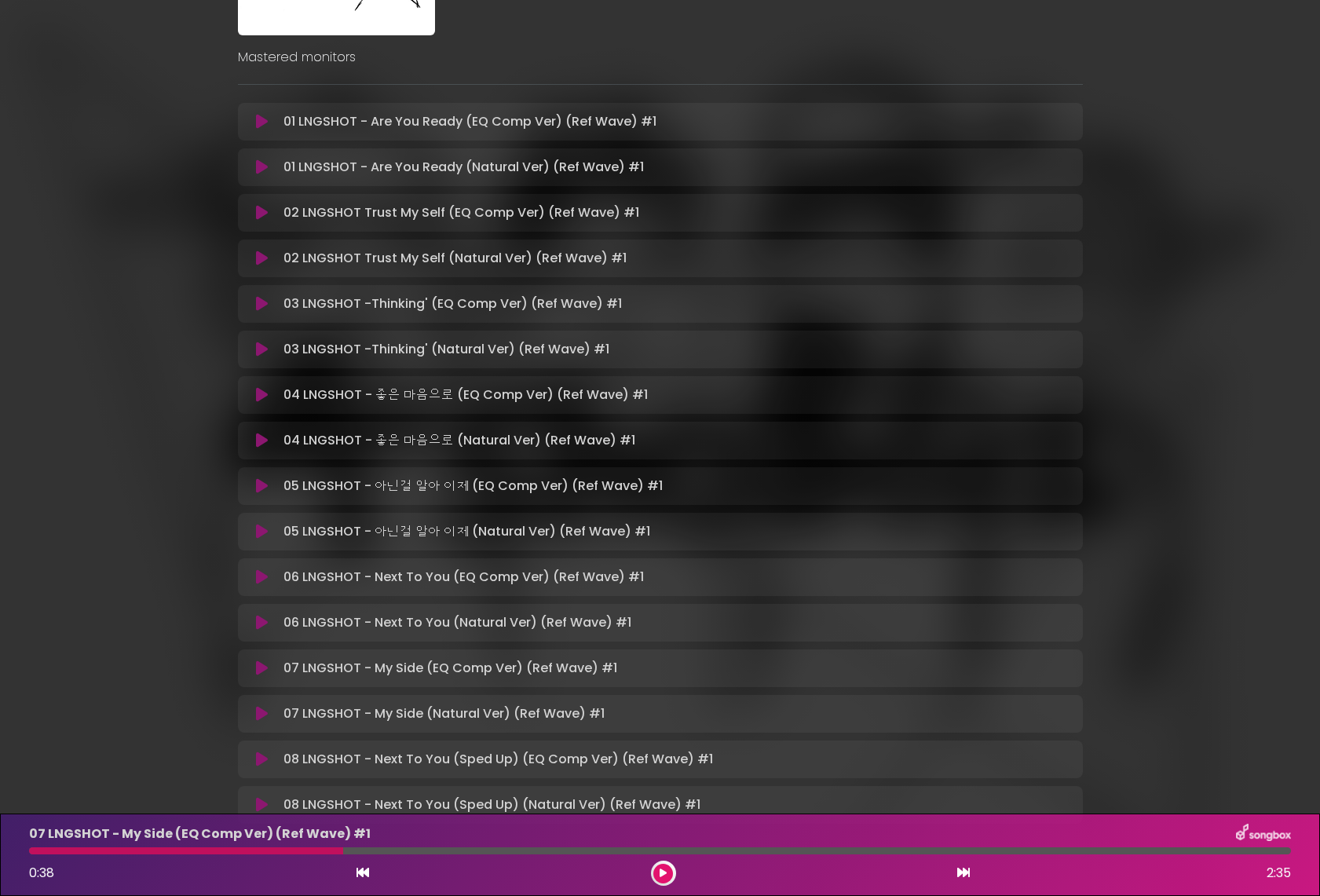
click at [662, 877] on icon at bounding box center [663, 873] width 11 height 11
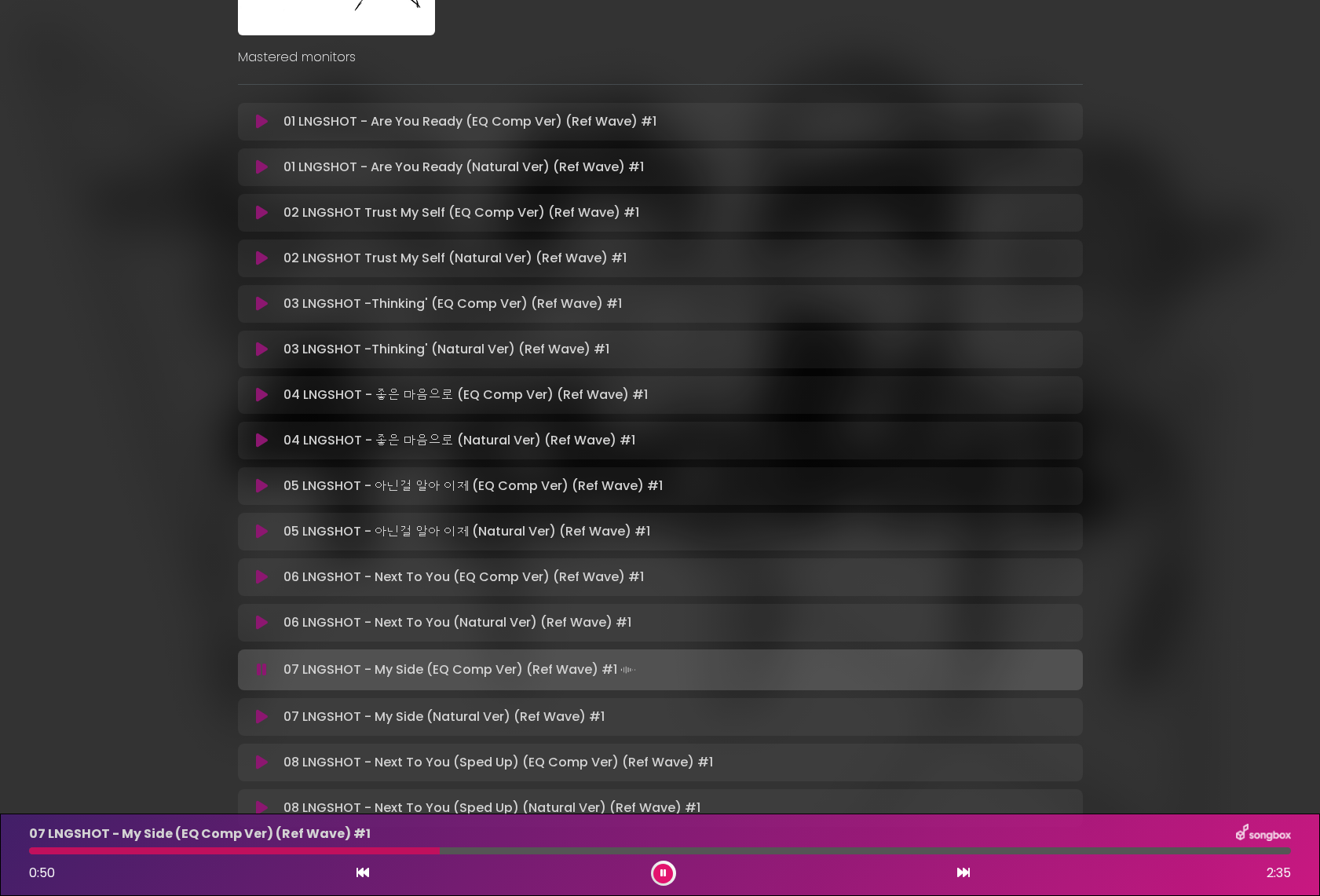
click at [661, 869] on icon at bounding box center [664, 873] width 10 height 11
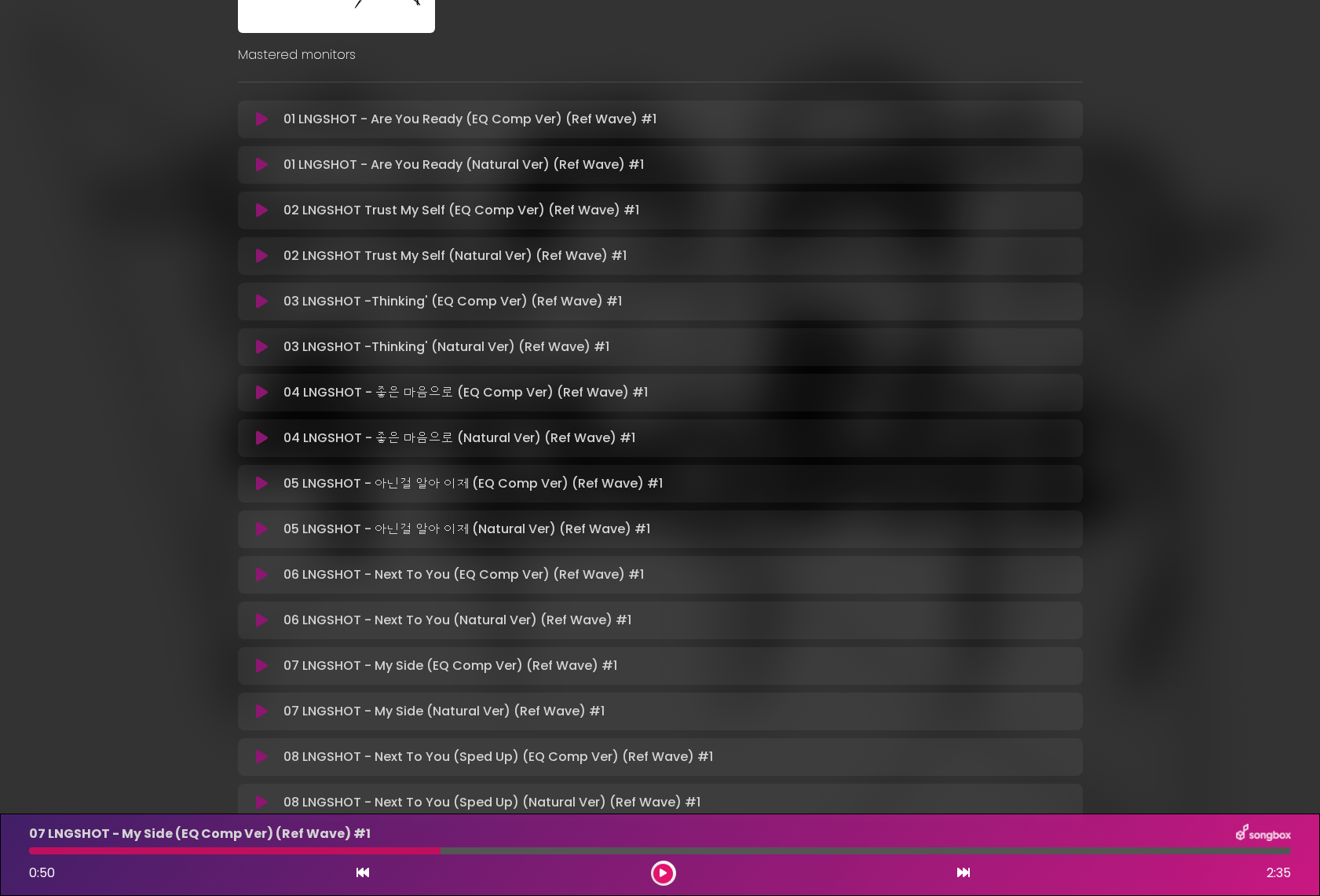
click at [265, 666] on icon at bounding box center [262, 666] width 11 height 16
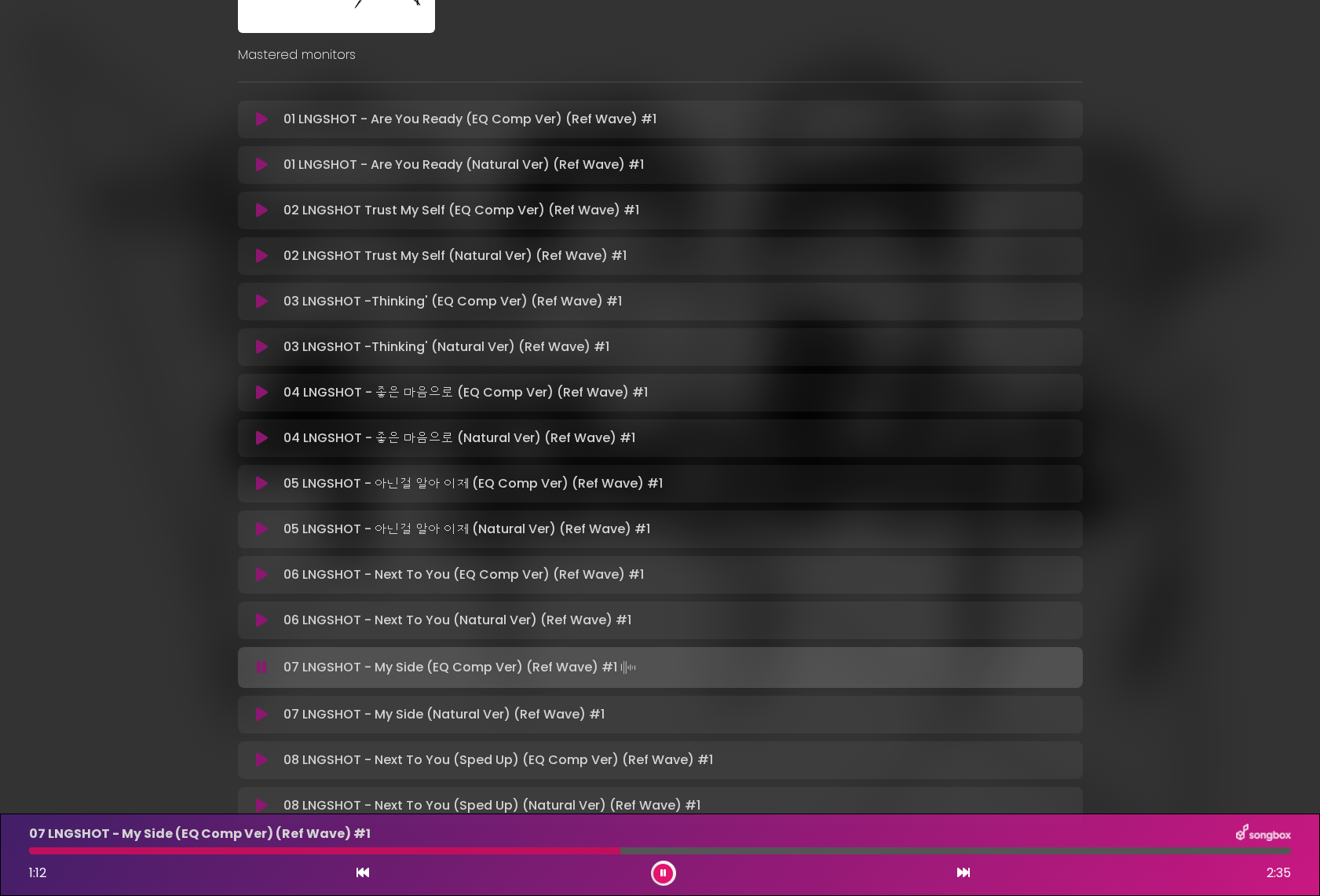
click at [251, 711] on button at bounding box center [262, 715] width 31 height 16
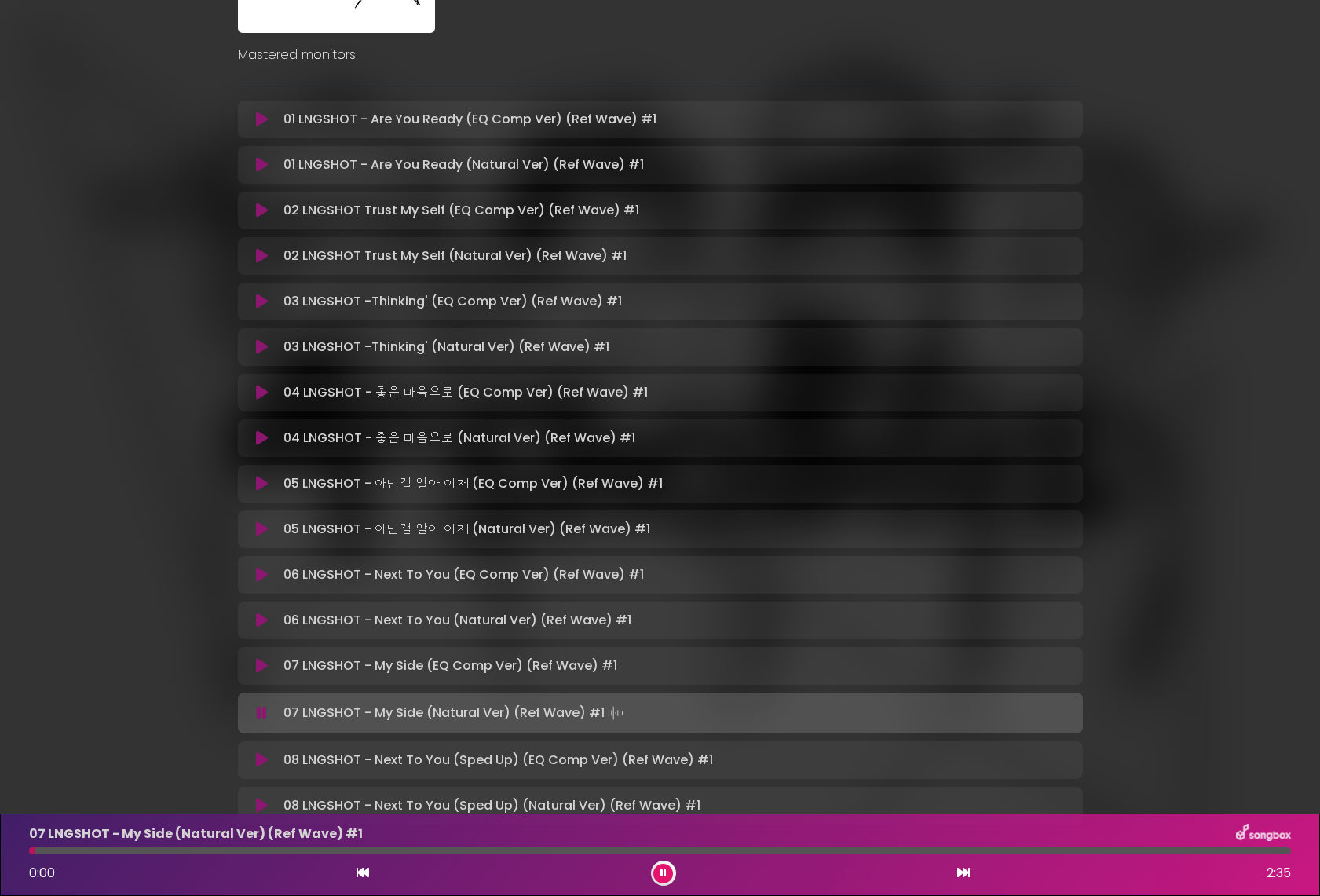
click at [584, 851] on div at bounding box center [660, 851] width 1263 height 7
click at [576, 847] on div at bounding box center [307, 851] width 556 height 7
click at [562, 850] on div at bounding box center [313, 851] width 567 height 7
click at [659, 870] on button at bounding box center [664, 874] width 19 height 19
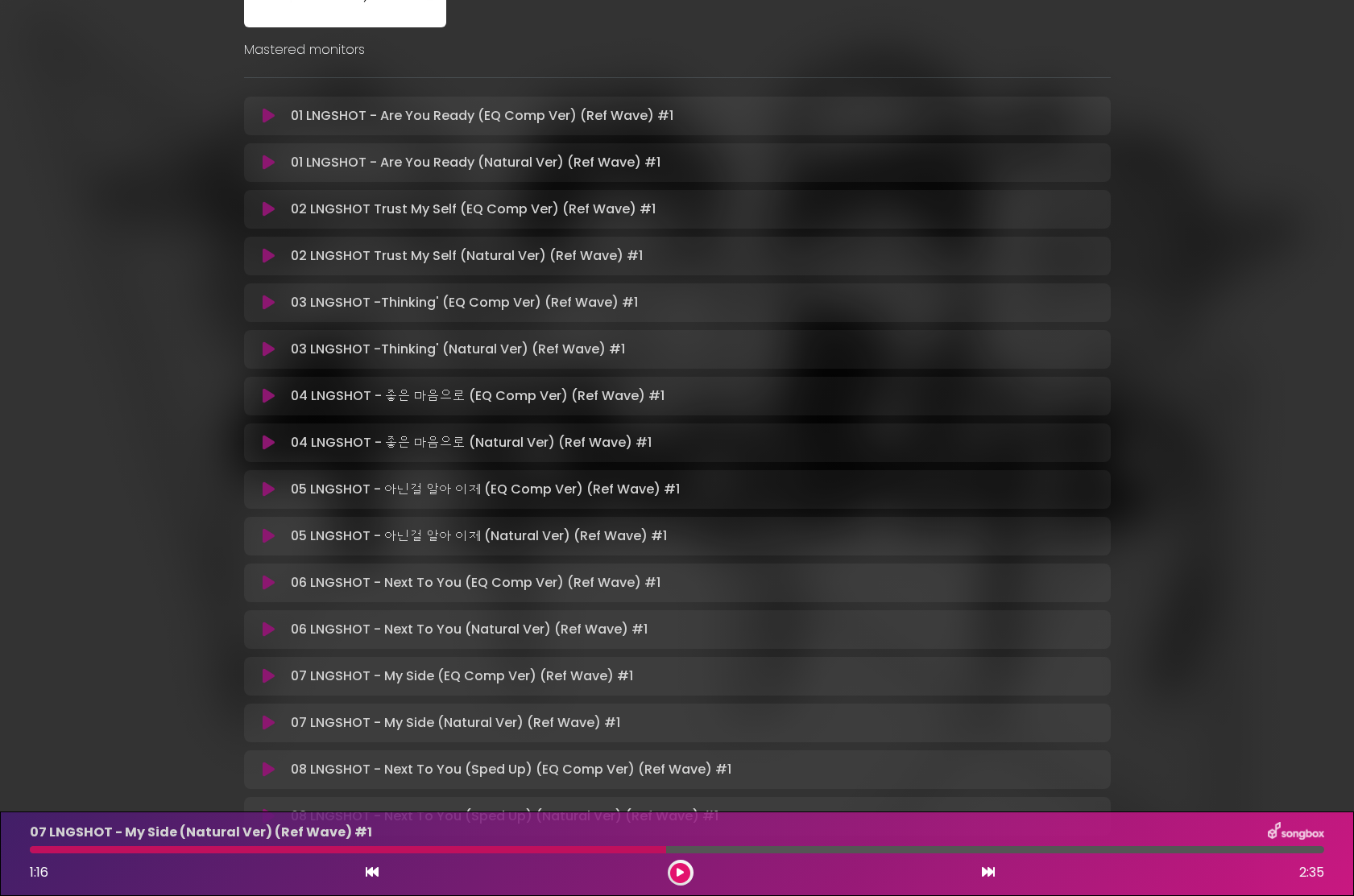
click at [200, 178] on div "4SHOBOIZ MIXTAPE 251004 doubletenmane Mastered monitors" at bounding box center [677, 324] width 1063 height 1077
click at [266, 161] on icon at bounding box center [268, 163] width 12 height 16
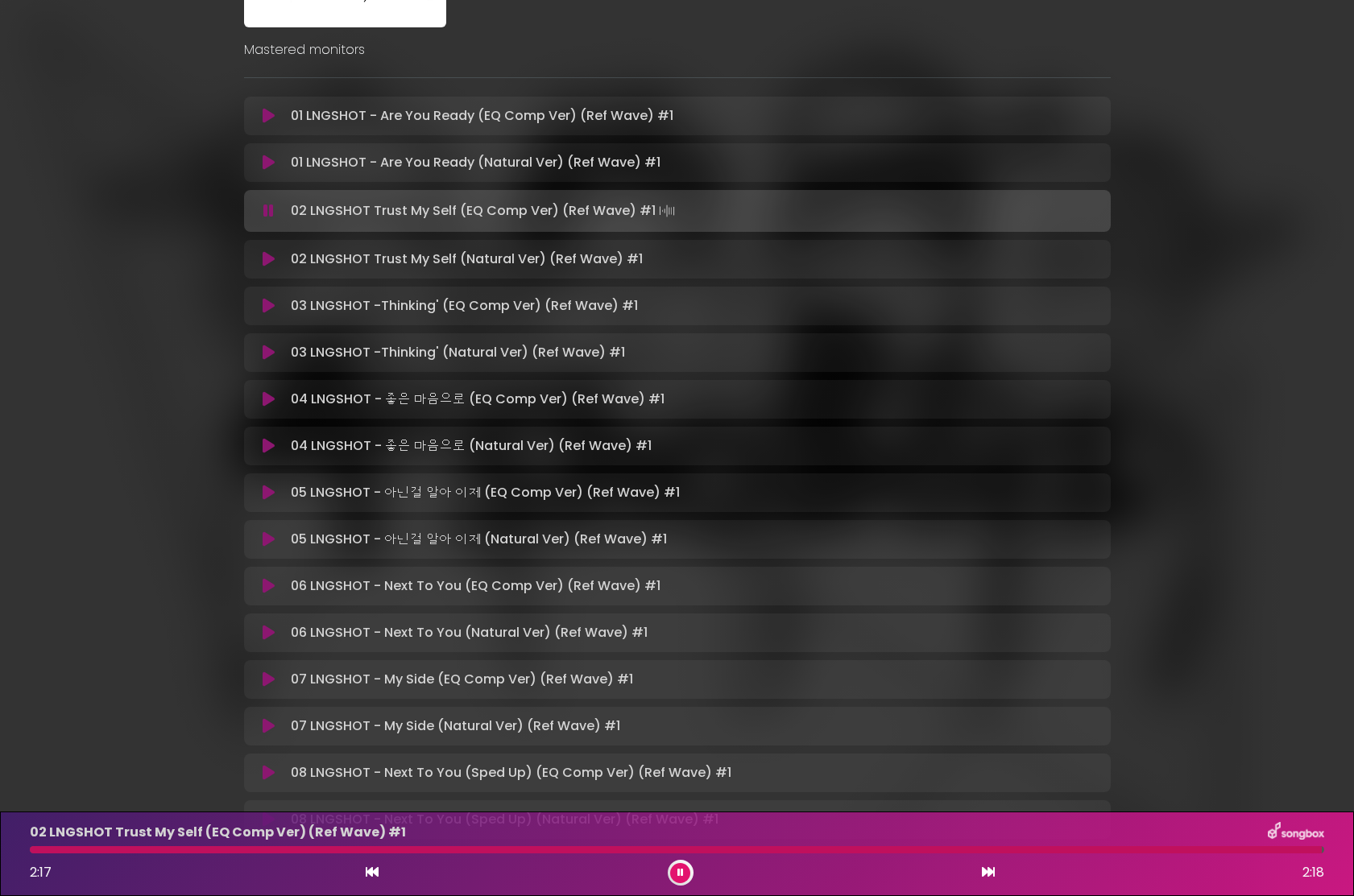
click at [266, 352] on icon at bounding box center [268, 352] width 12 height 16
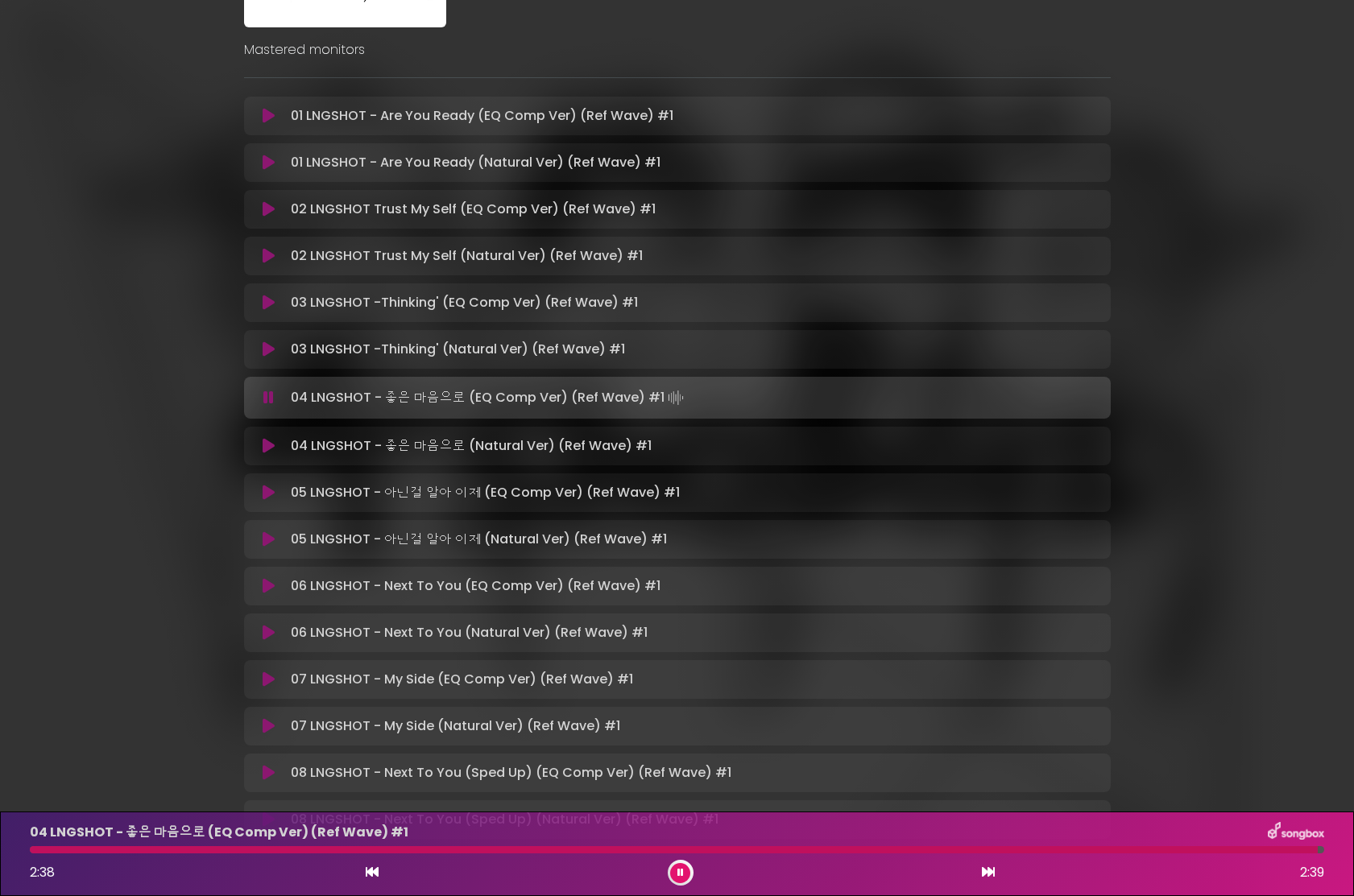
click at [269, 496] on icon at bounding box center [268, 493] width 12 height 16
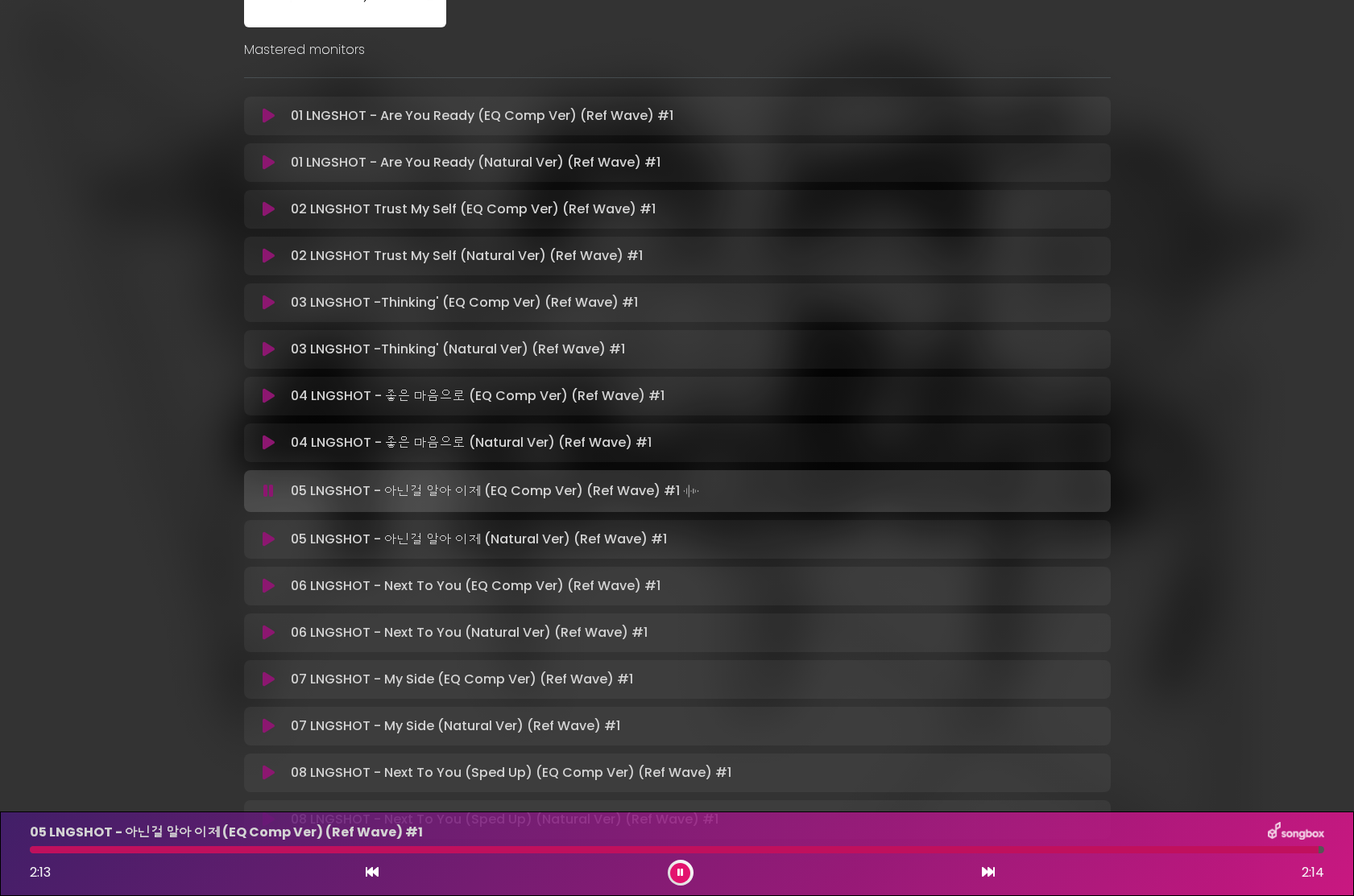
click at [270, 633] on icon at bounding box center [268, 633] width 12 height 16
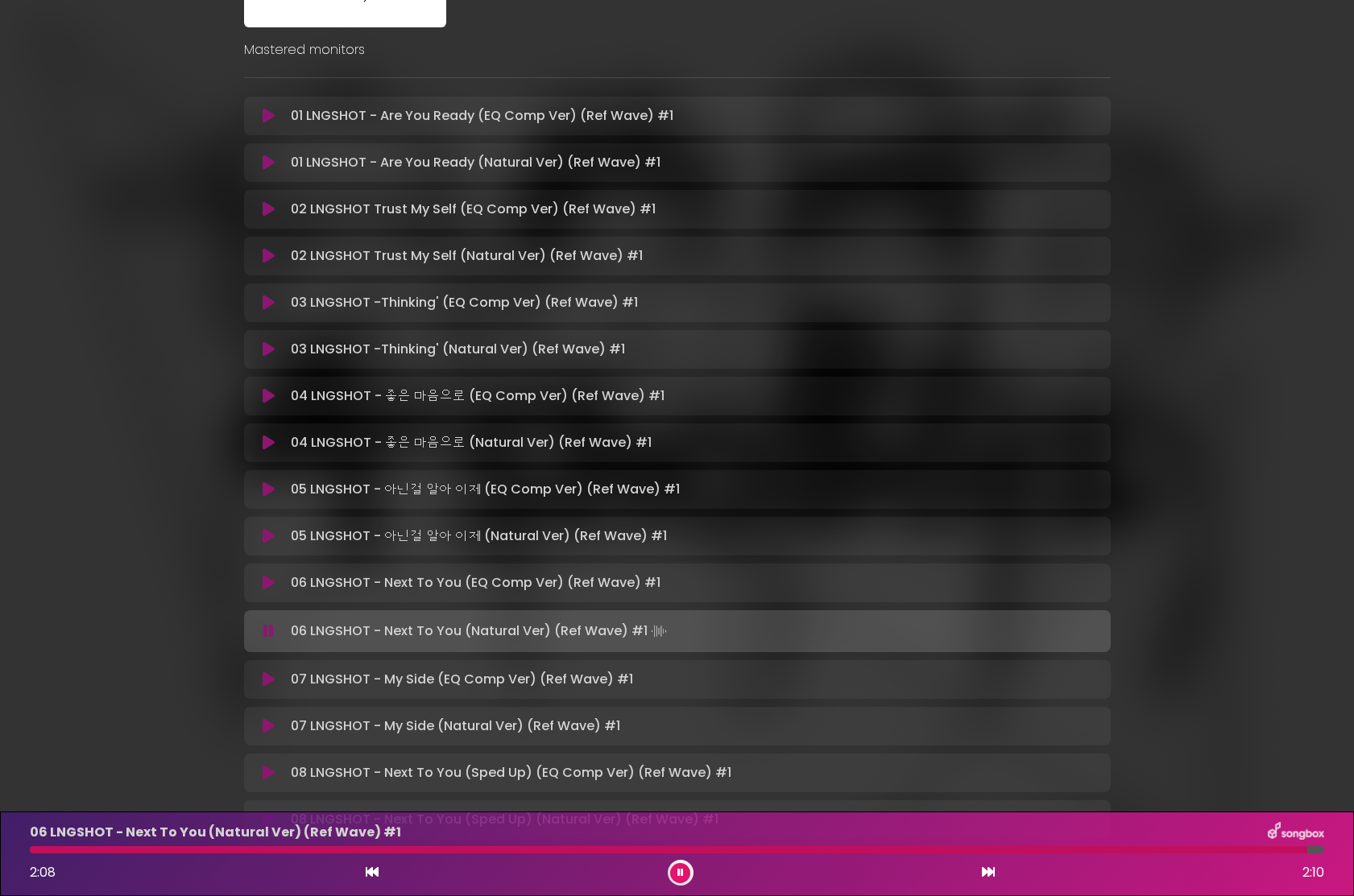
click at [686, 876] on button at bounding box center [681, 873] width 20 height 20
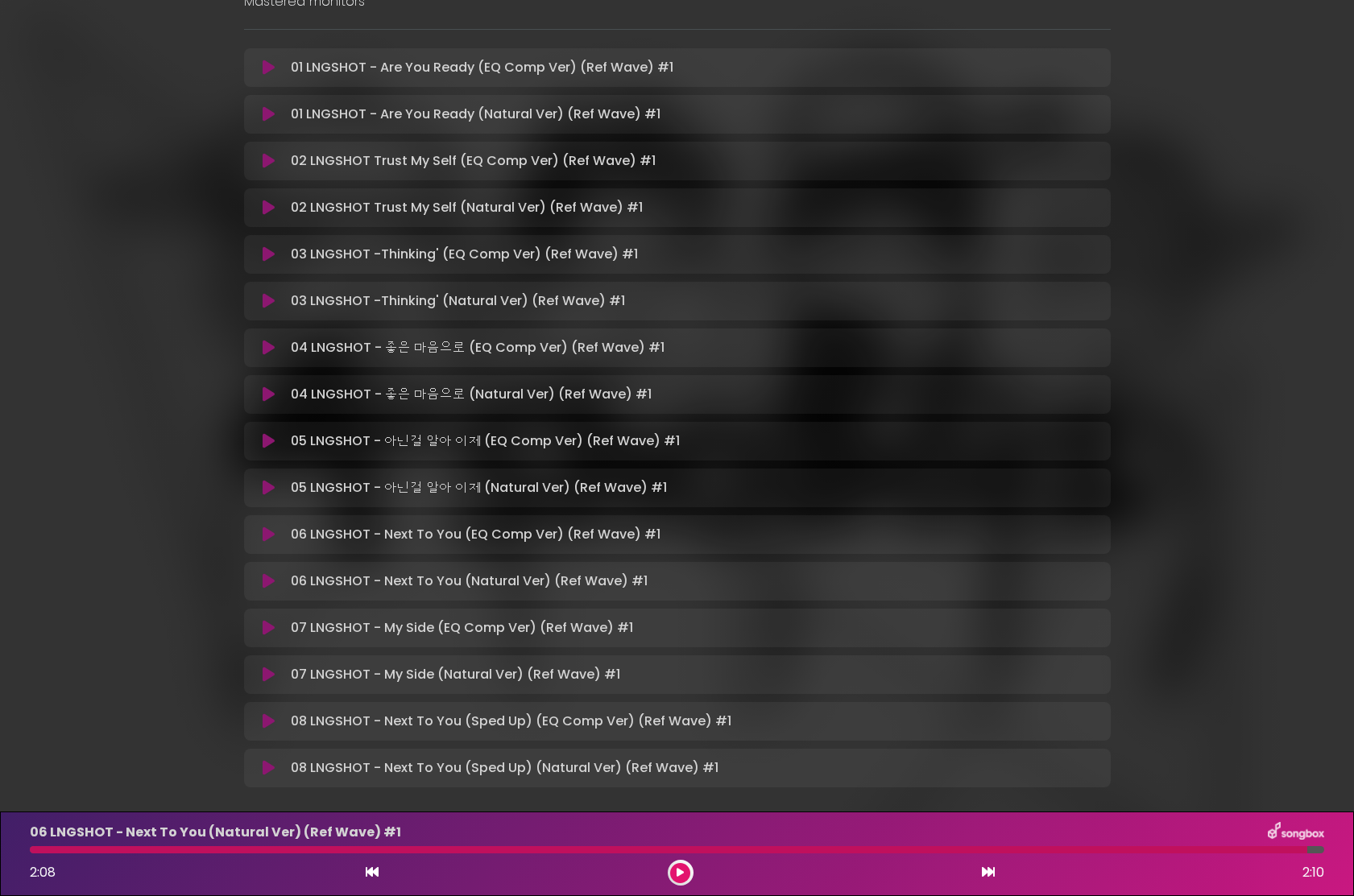
scroll to position [280, 0]
click at [268, 622] on icon at bounding box center [268, 629] width 12 height 16
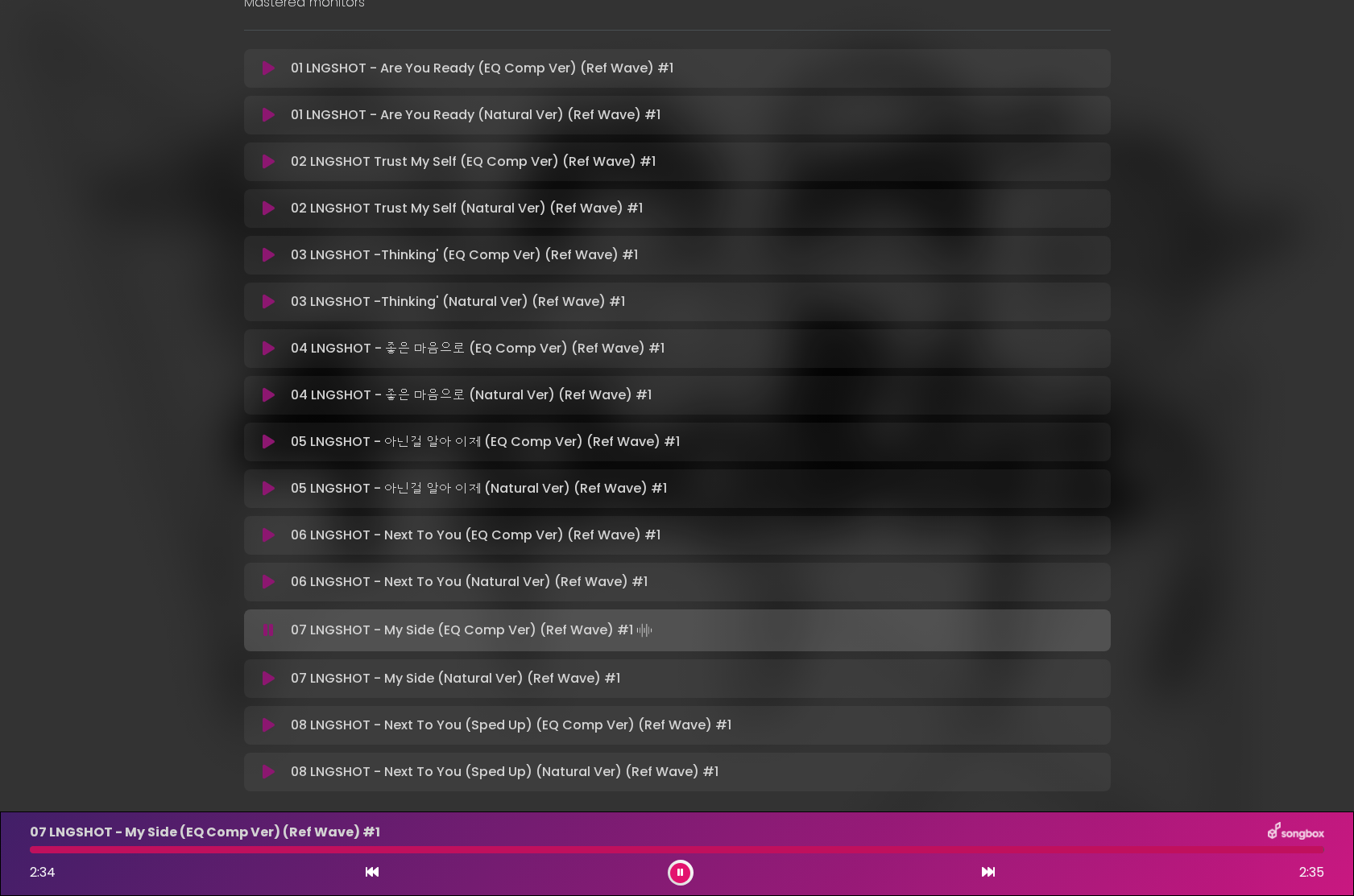
click at [684, 878] on button at bounding box center [681, 873] width 20 height 20
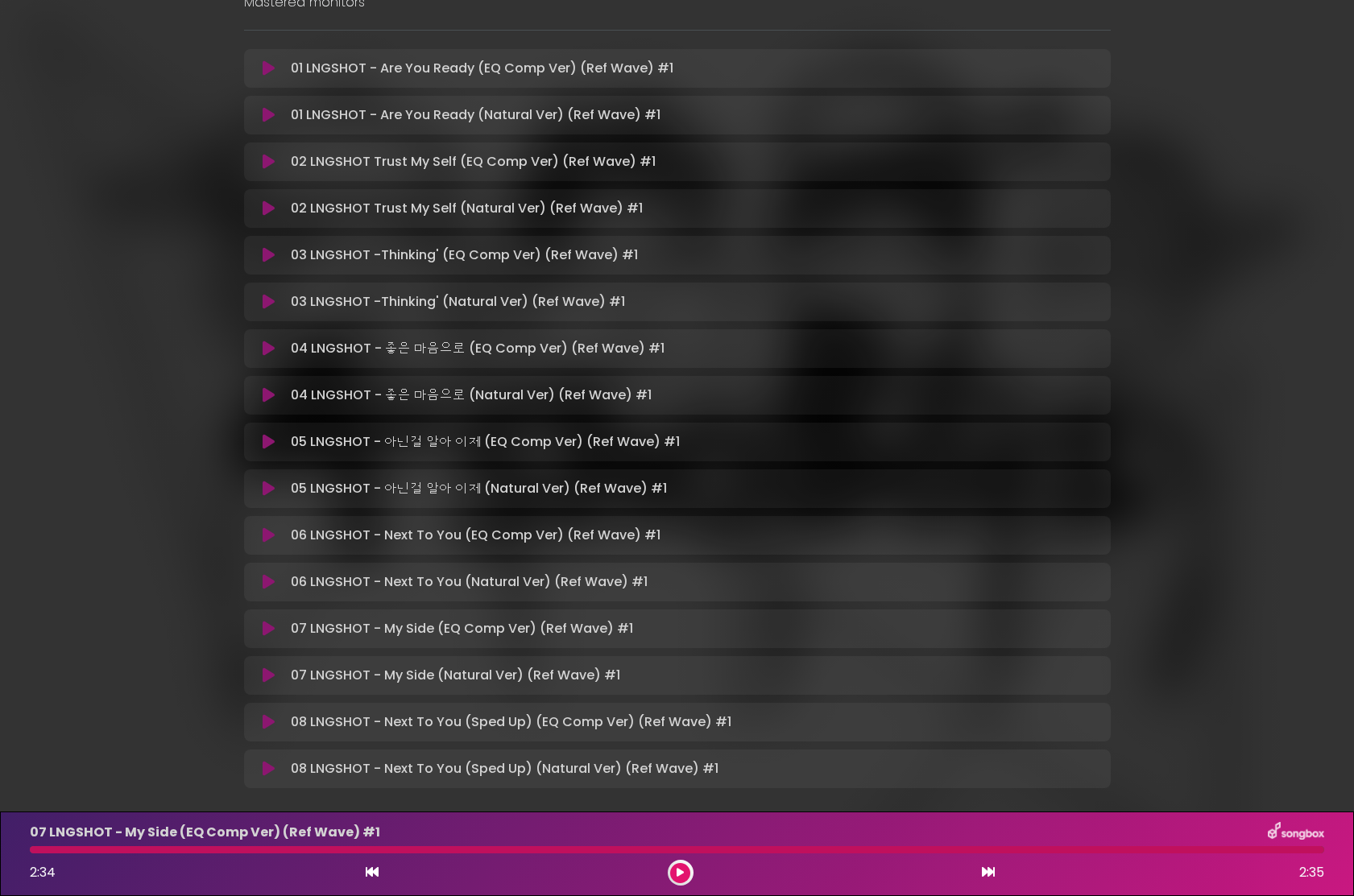
click at [269, 676] on icon at bounding box center [268, 676] width 12 height 16
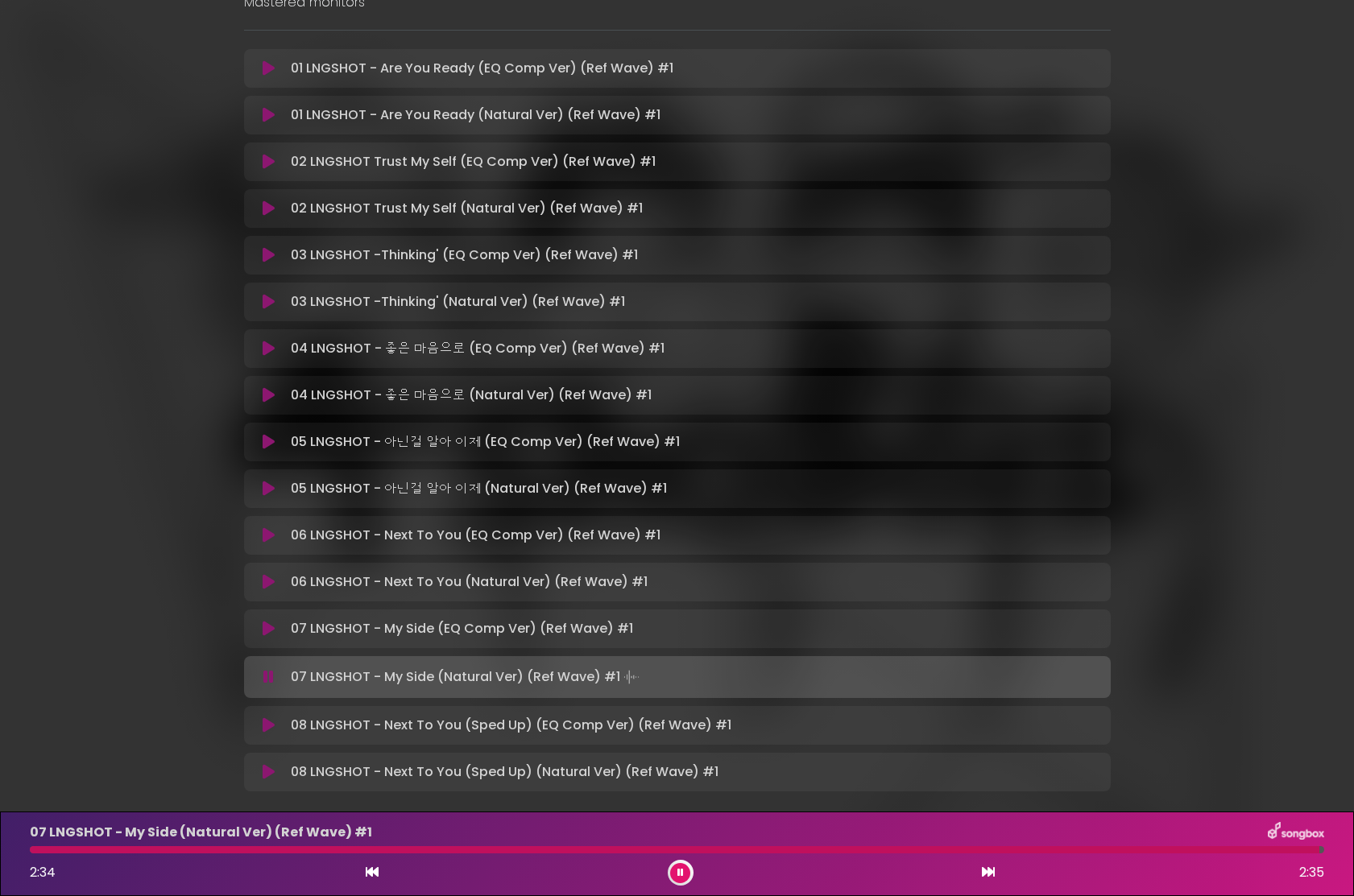
click at [674, 869] on button at bounding box center [681, 873] width 20 height 20
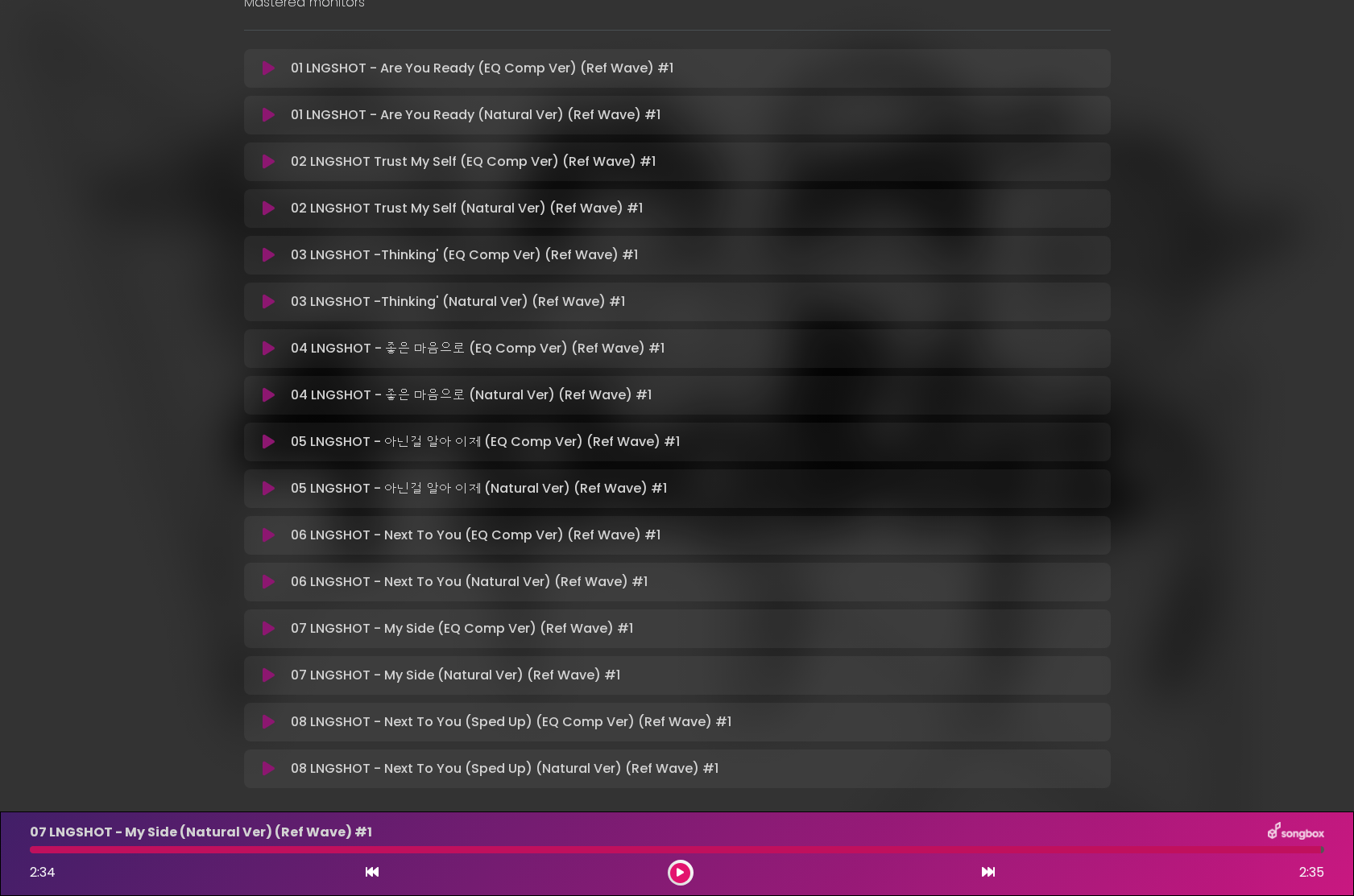
click at [272, 769] on icon at bounding box center [268, 769] width 12 height 16
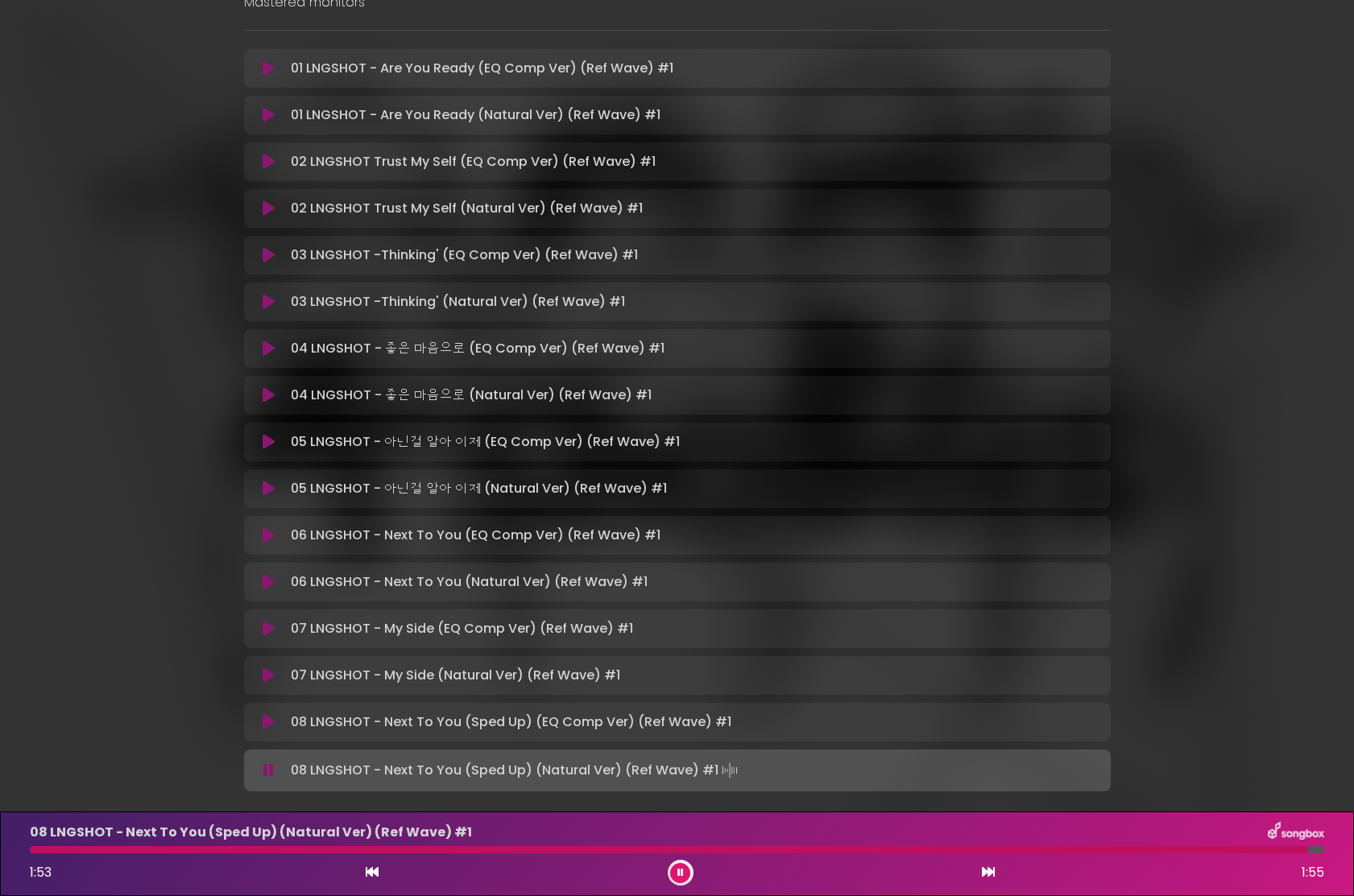
click at [687, 877] on button at bounding box center [681, 873] width 20 height 20
